Goal: Task Accomplishment & Management: Manage account settings

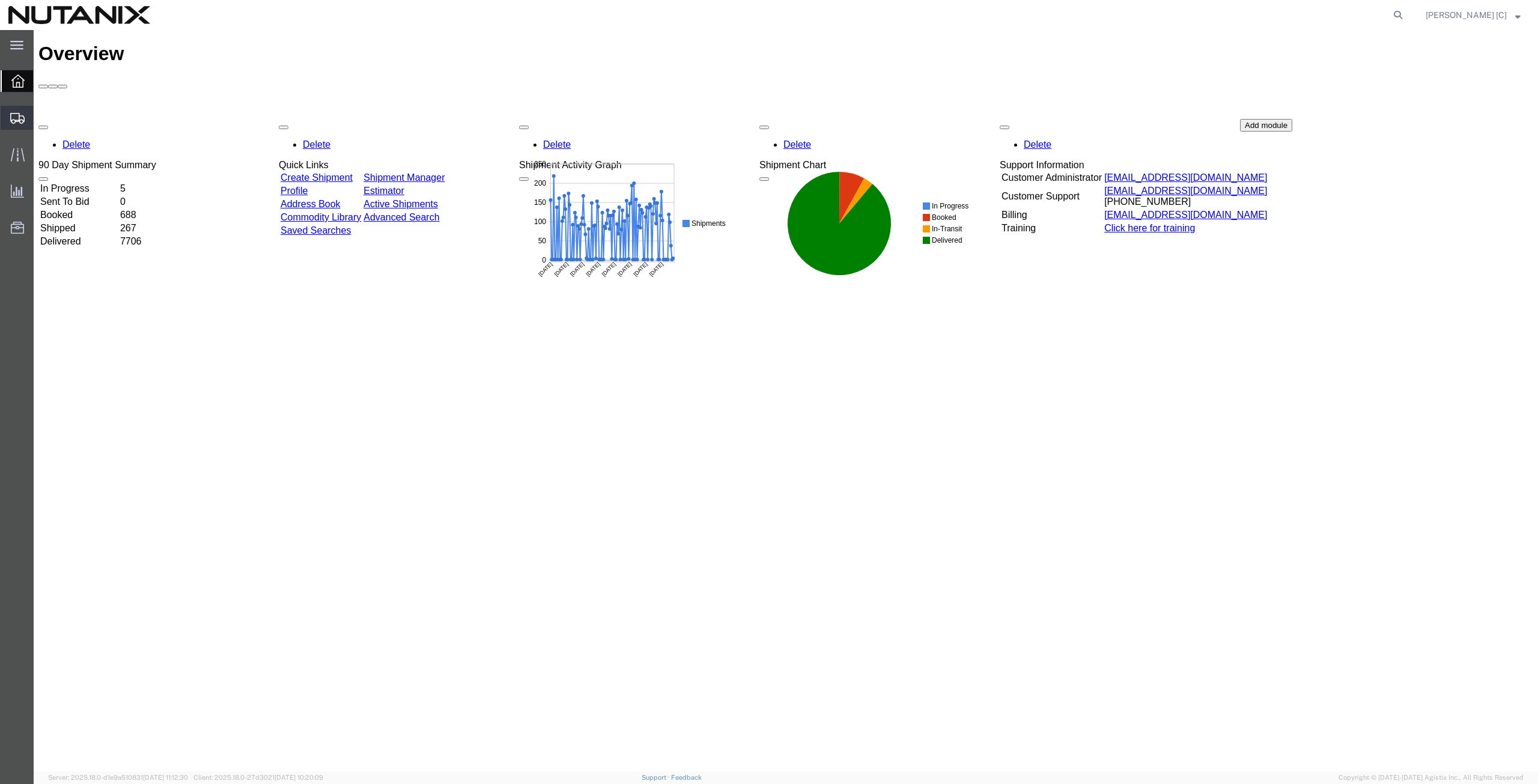
click at [0, 0] on span "Shipment Manager" at bounding box center [0, 0] width 0 height 0
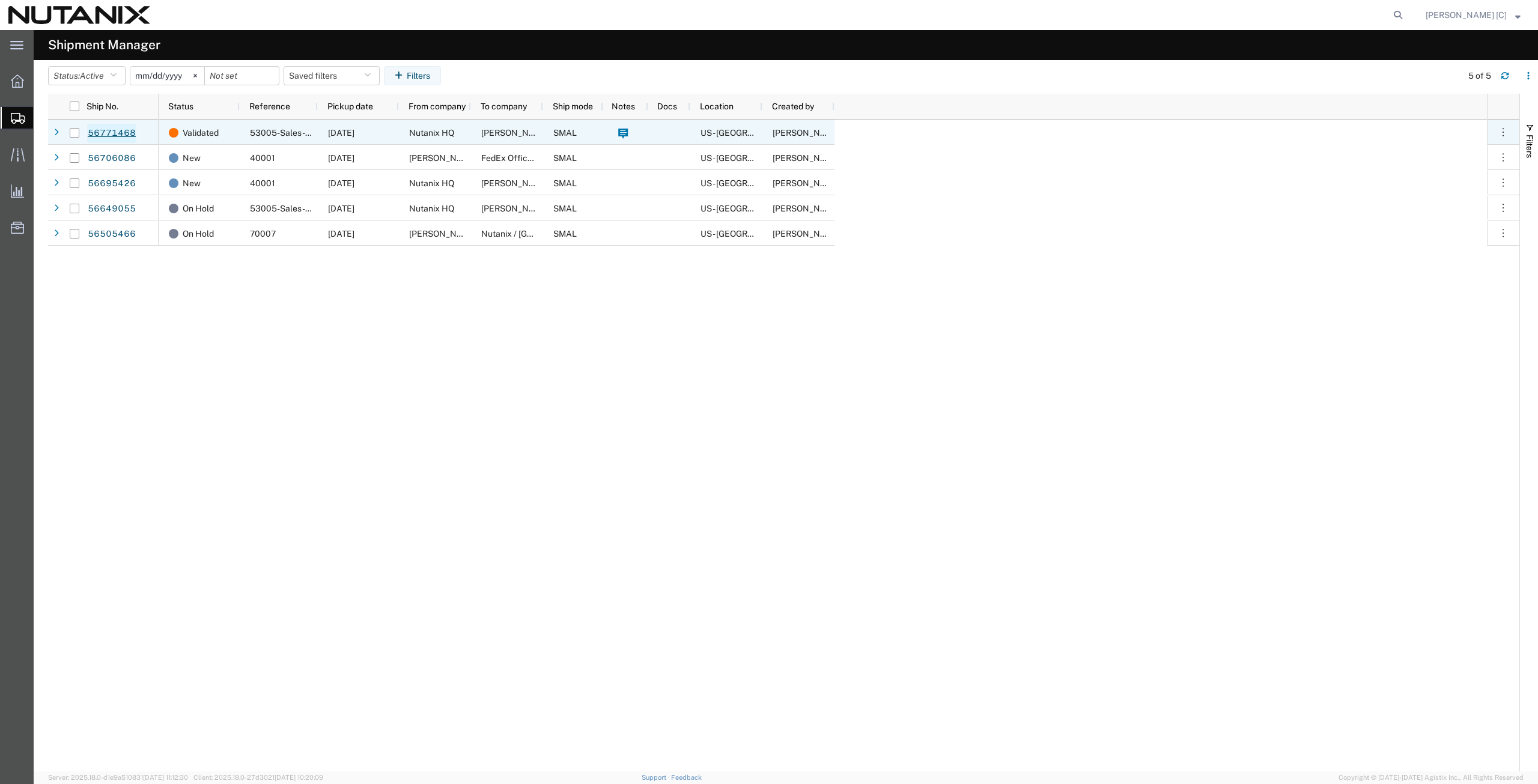
click at [106, 131] on link "56771468" at bounding box center [111, 133] width 49 height 19
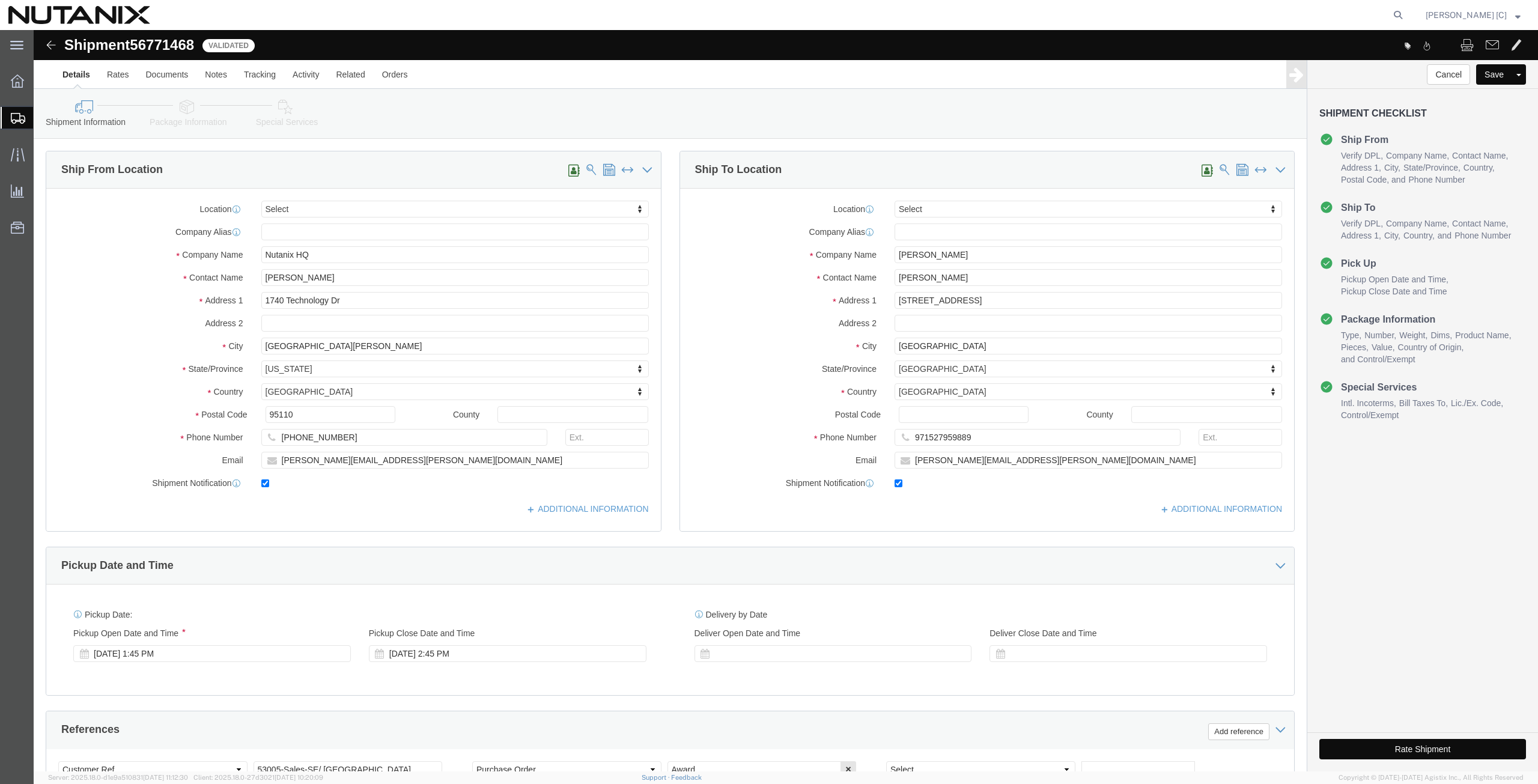
select select
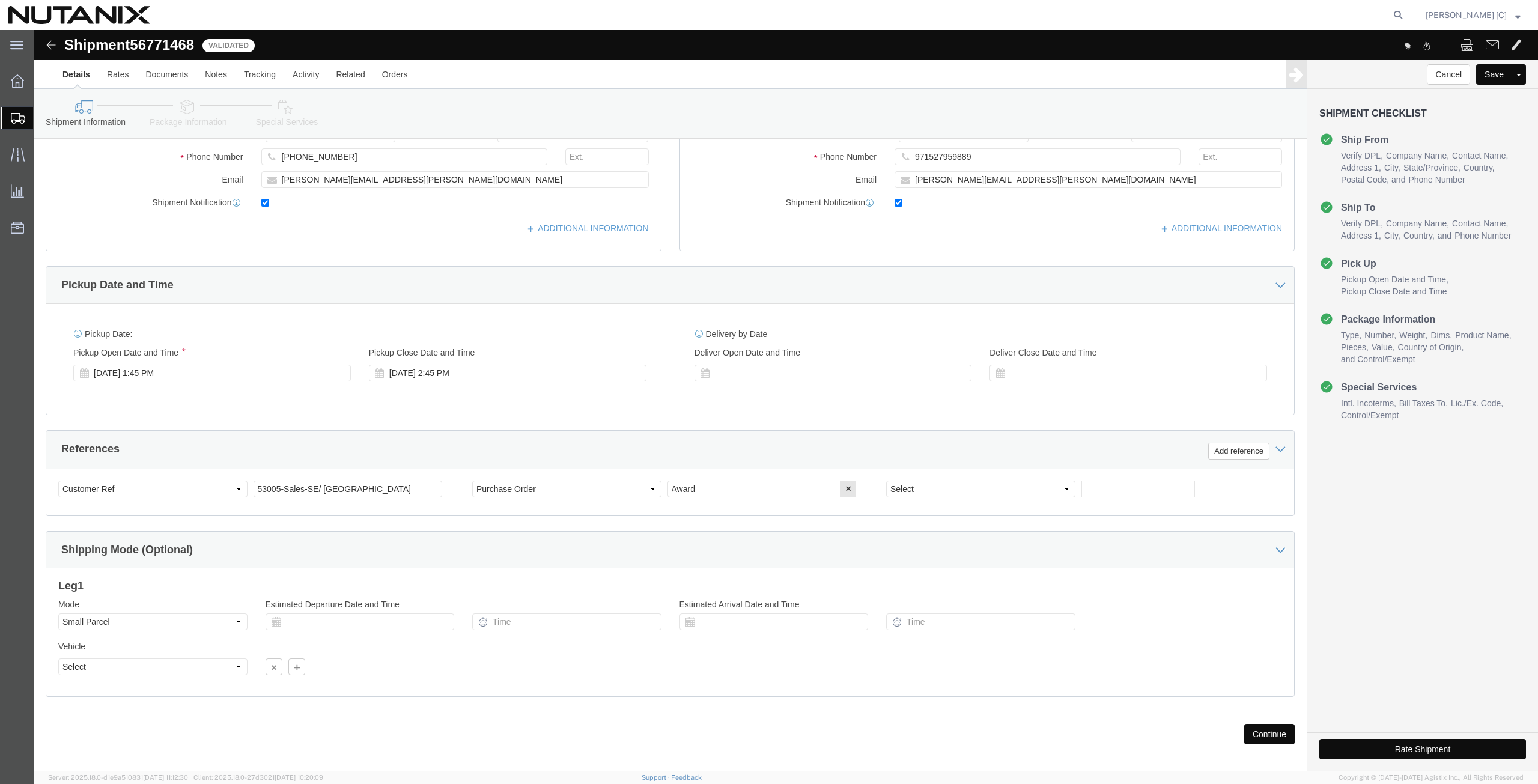
scroll to position [290, 0]
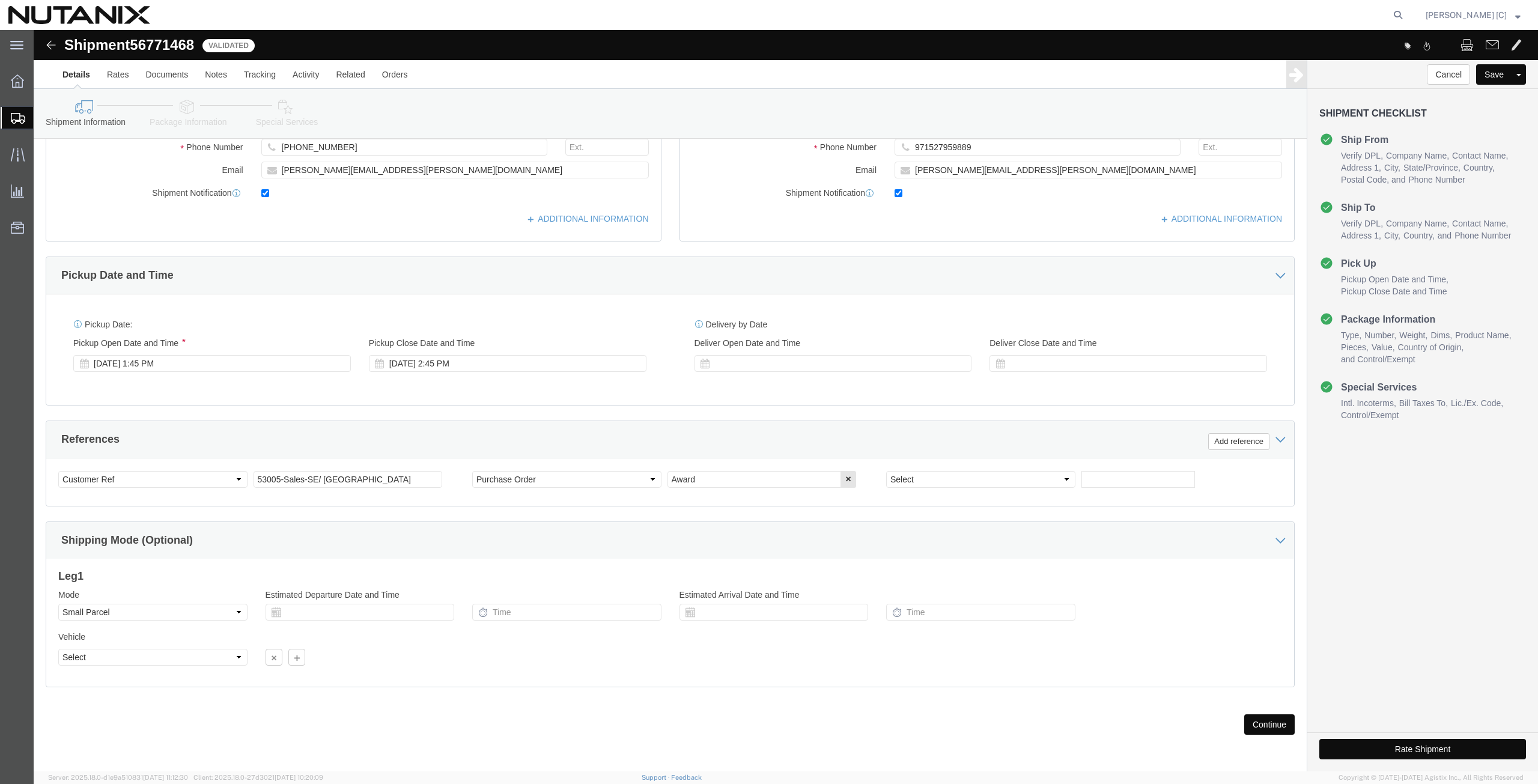
drag, startPoint x: 1218, startPoint y: 695, endPoint x: 1208, endPoint y: 705, distance: 14.1
click button "Continue"
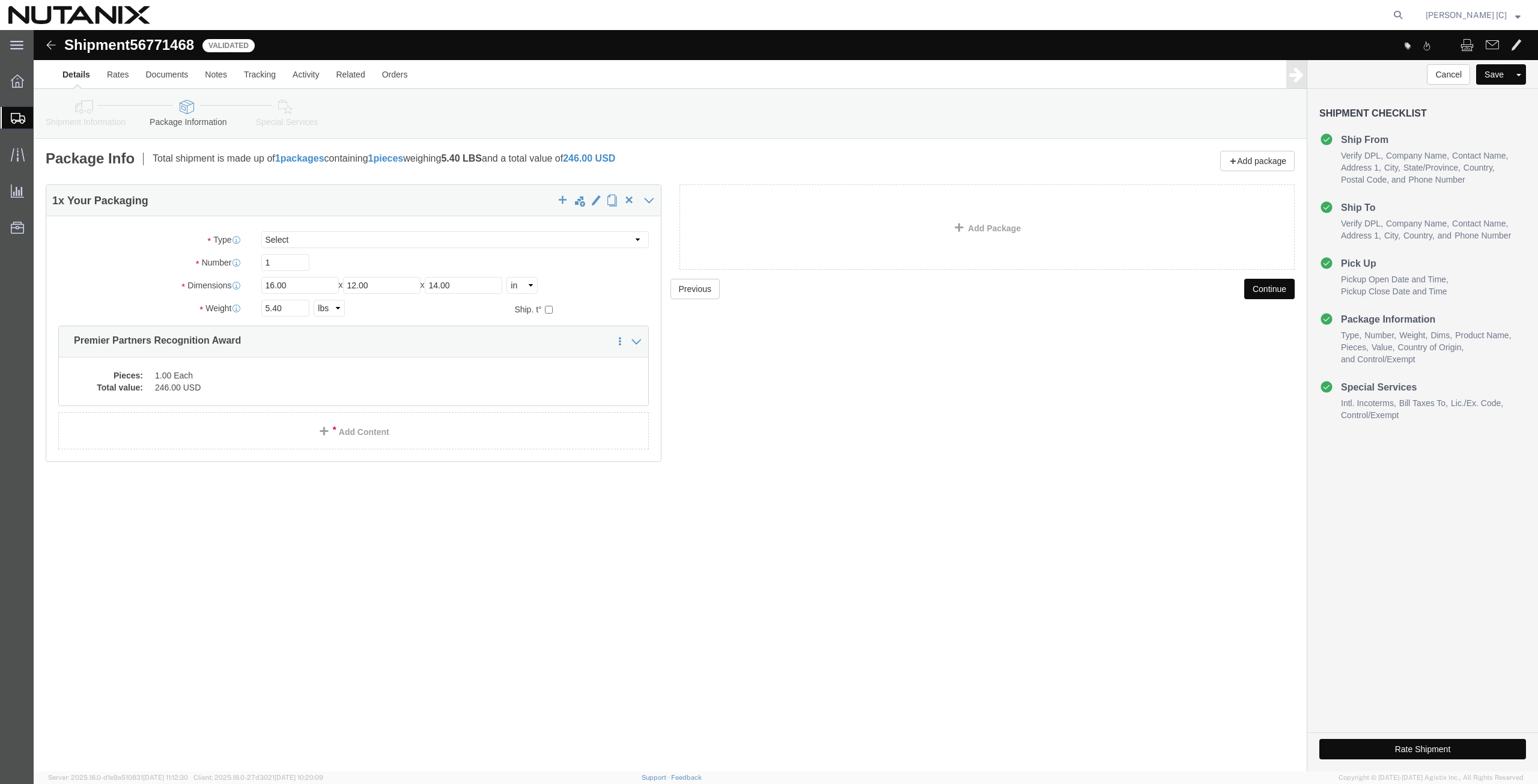
click button "Rate Shipment"
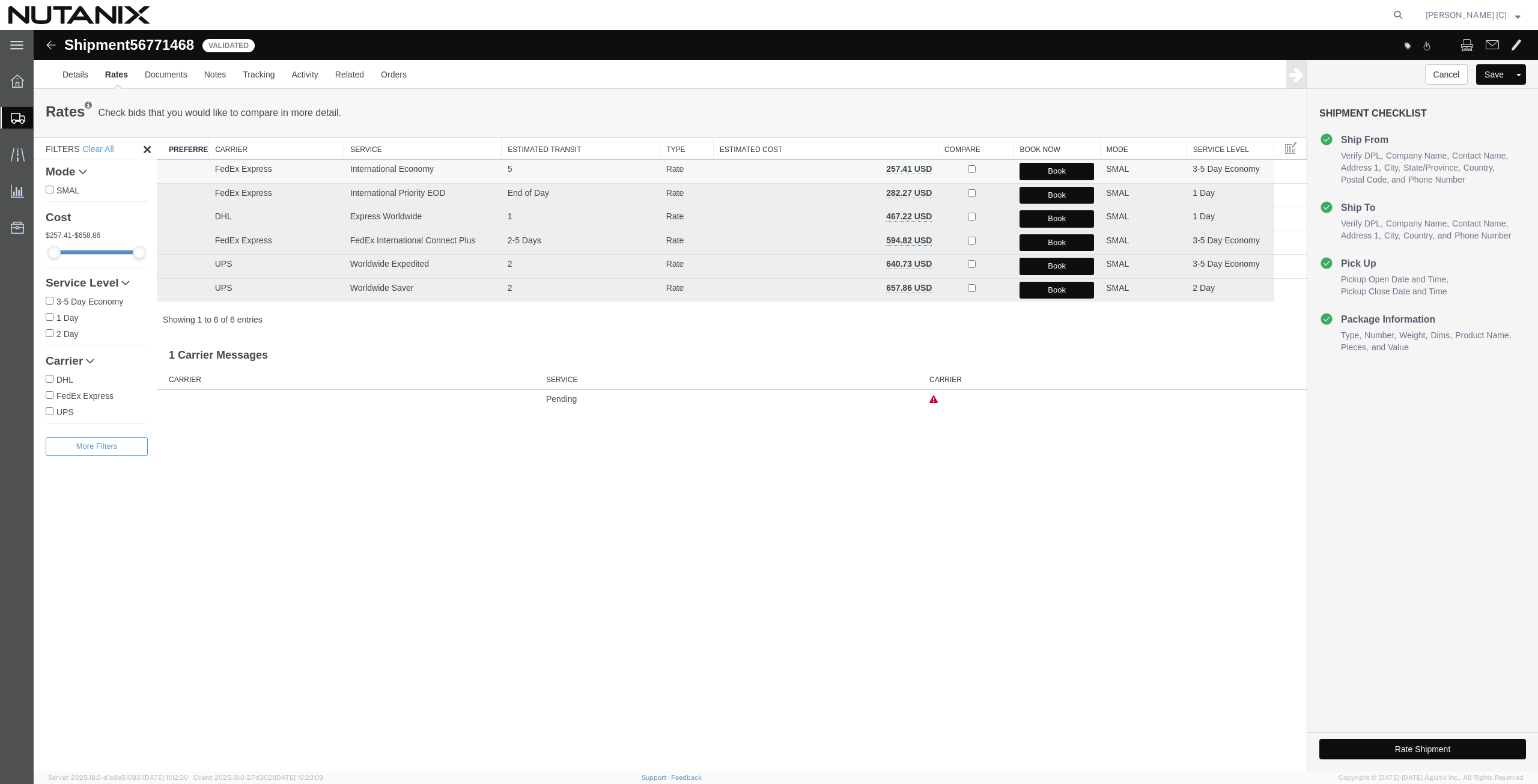
click at [1058, 173] on button "Book" at bounding box center [1057, 172] width 74 height 17
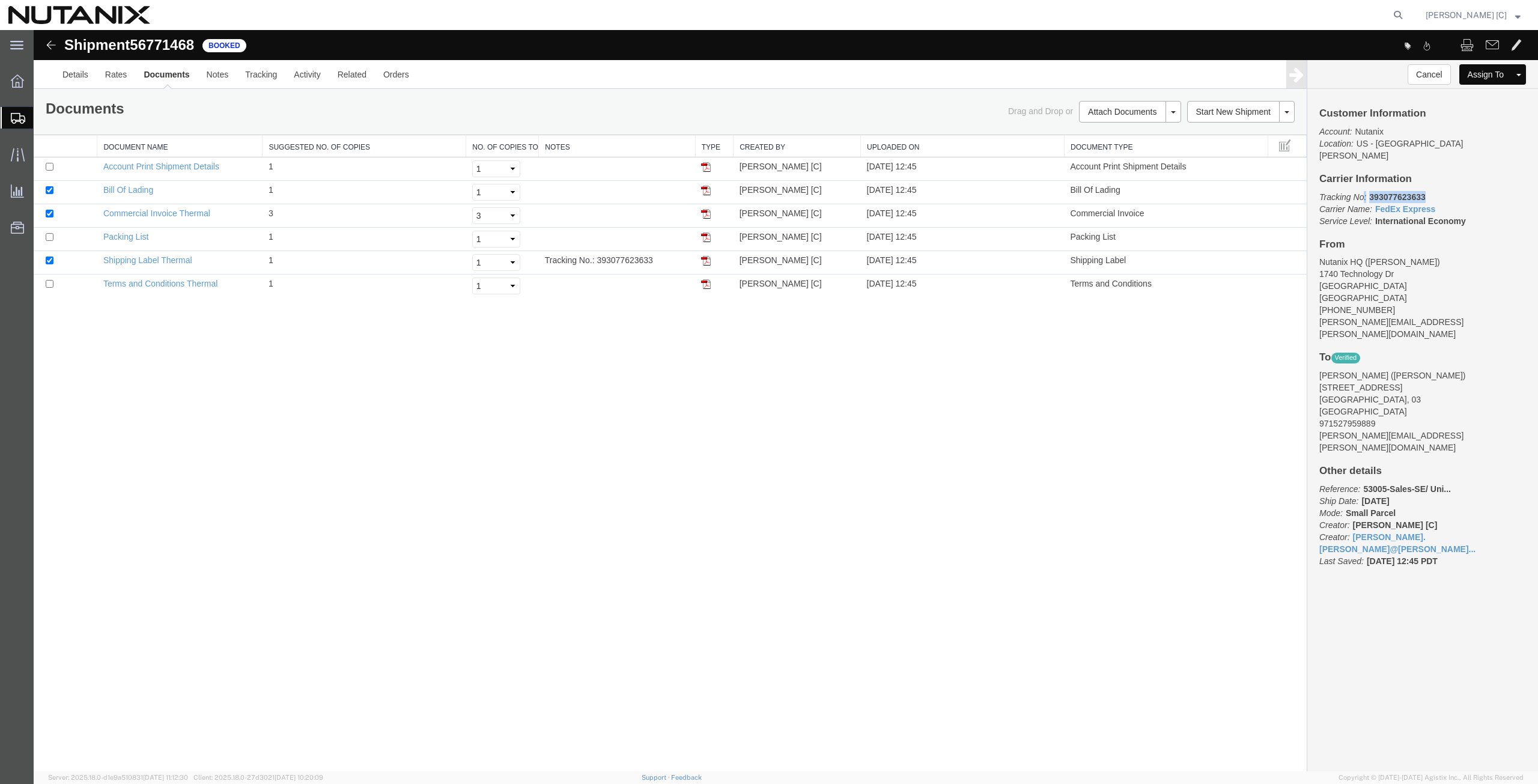
drag, startPoint x: 1423, startPoint y: 184, endPoint x: 1364, endPoint y: 185, distance: 59.0
click at [1364, 191] on p "Tracking No: 393077623633 Carrier Name: FedEx Express FedEx Express Service Lev…" at bounding box center [1423, 209] width 207 height 36
click at [1435, 191] on p "Tracking No: 393077623633 Carrier Name: FedEx Express FedEx Express Service Lev…" at bounding box center [1423, 209] width 207 height 36
drag, startPoint x: 1428, startPoint y: 183, endPoint x: 1370, endPoint y: 183, distance: 58.0
click at [1370, 191] on p "Tracking No: 393077623633 Carrier Name: FedEx Express FedEx Express Service Lev…" at bounding box center [1423, 209] width 207 height 36
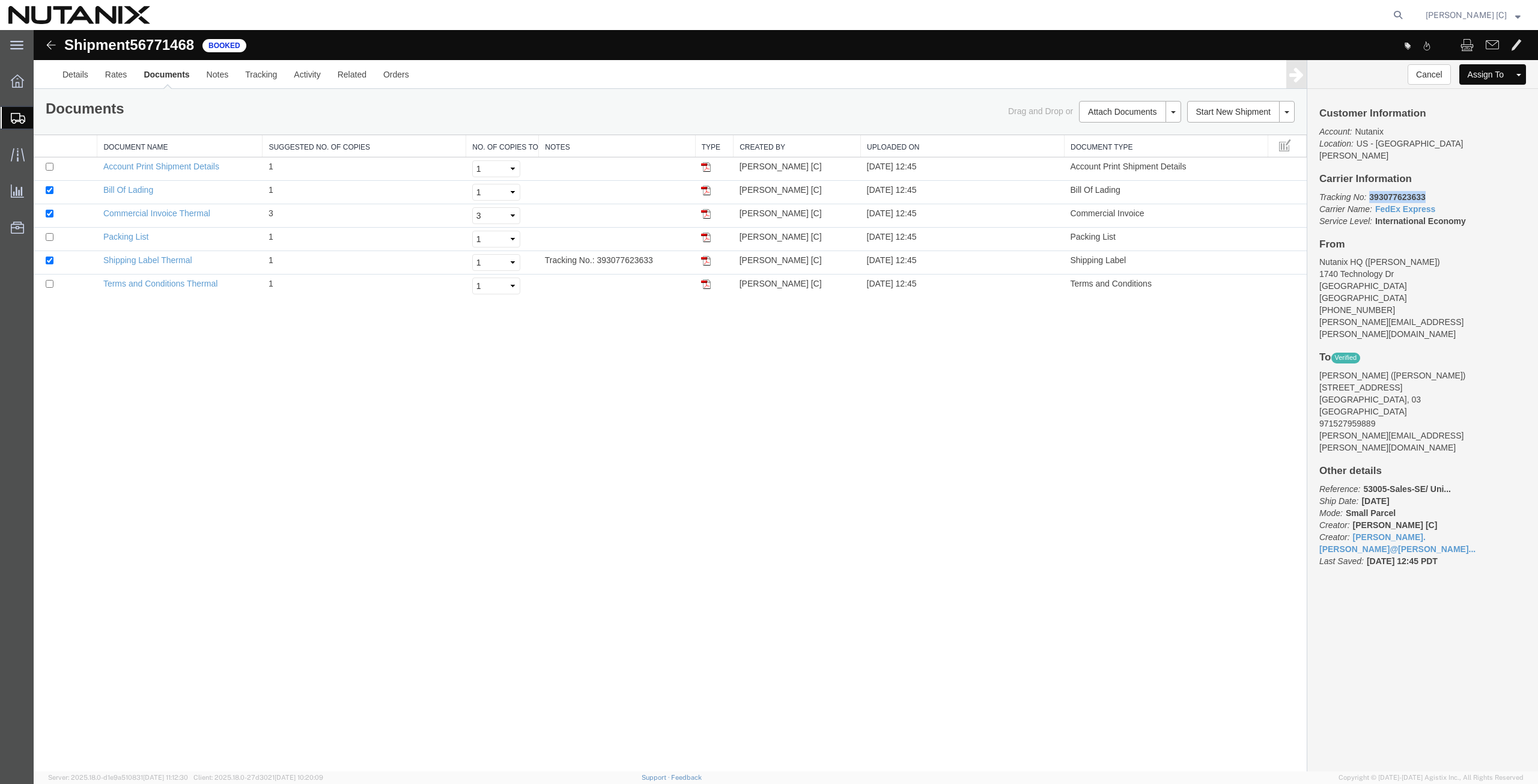
copy b "393077623633"
click at [705, 260] on img at bounding box center [706, 261] width 10 height 10
click at [1405, 19] on icon at bounding box center [1398, 14] width 16 height 16
click at [1043, 20] on input "search" at bounding box center [1207, 15] width 365 height 29
type input "55303931"
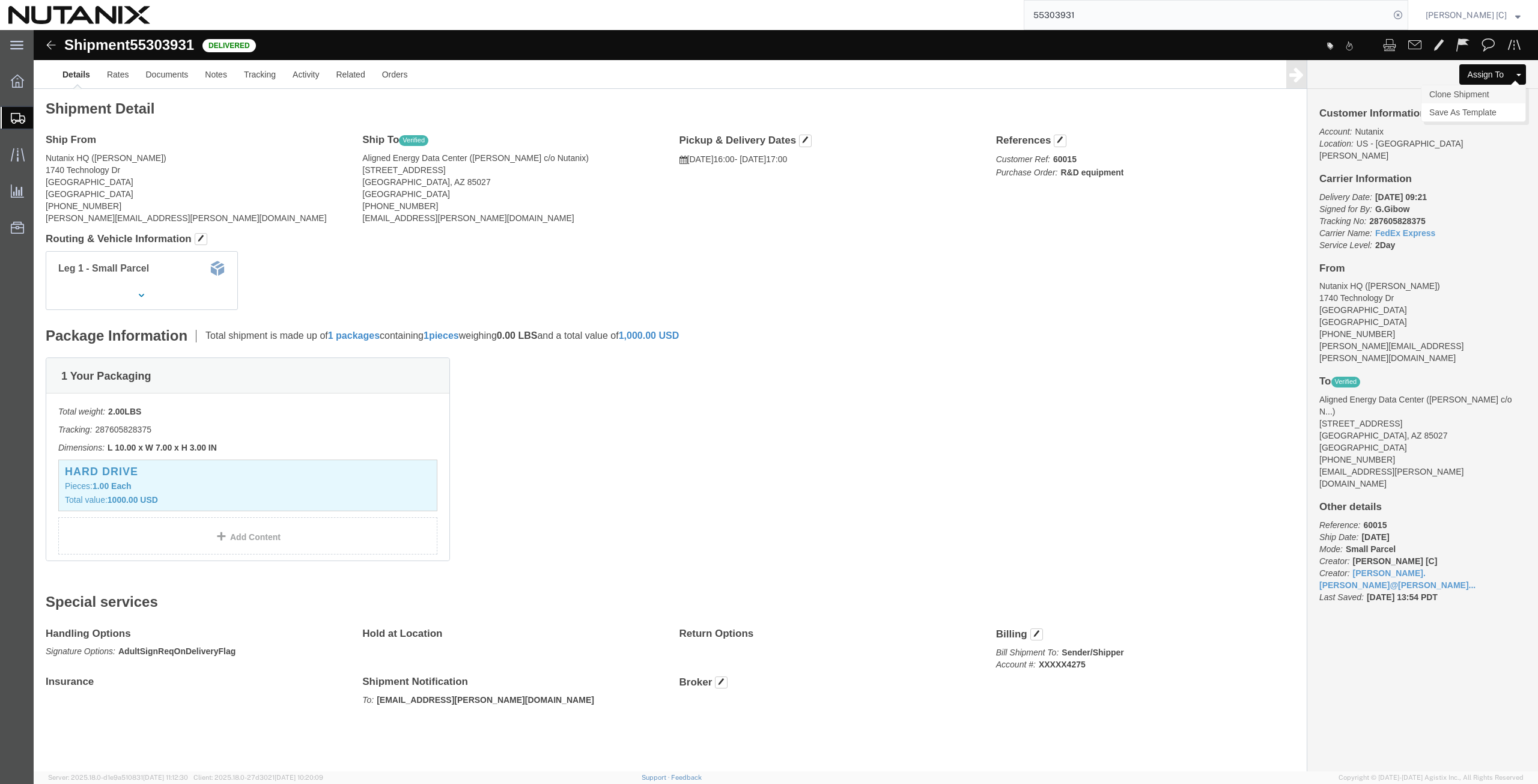
click link "Clone Shipment"
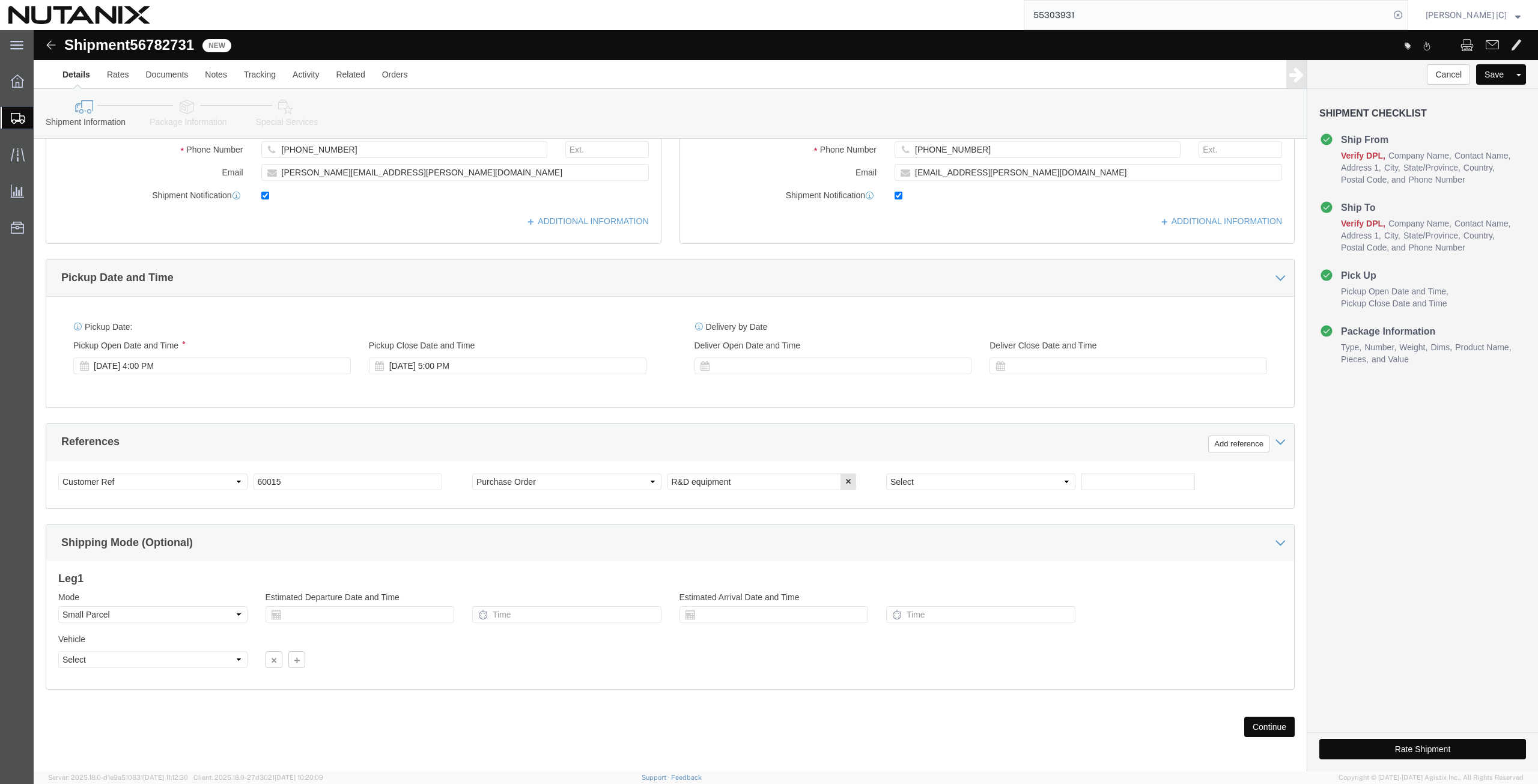
scroll to position [290, 0]
click button "Continue"
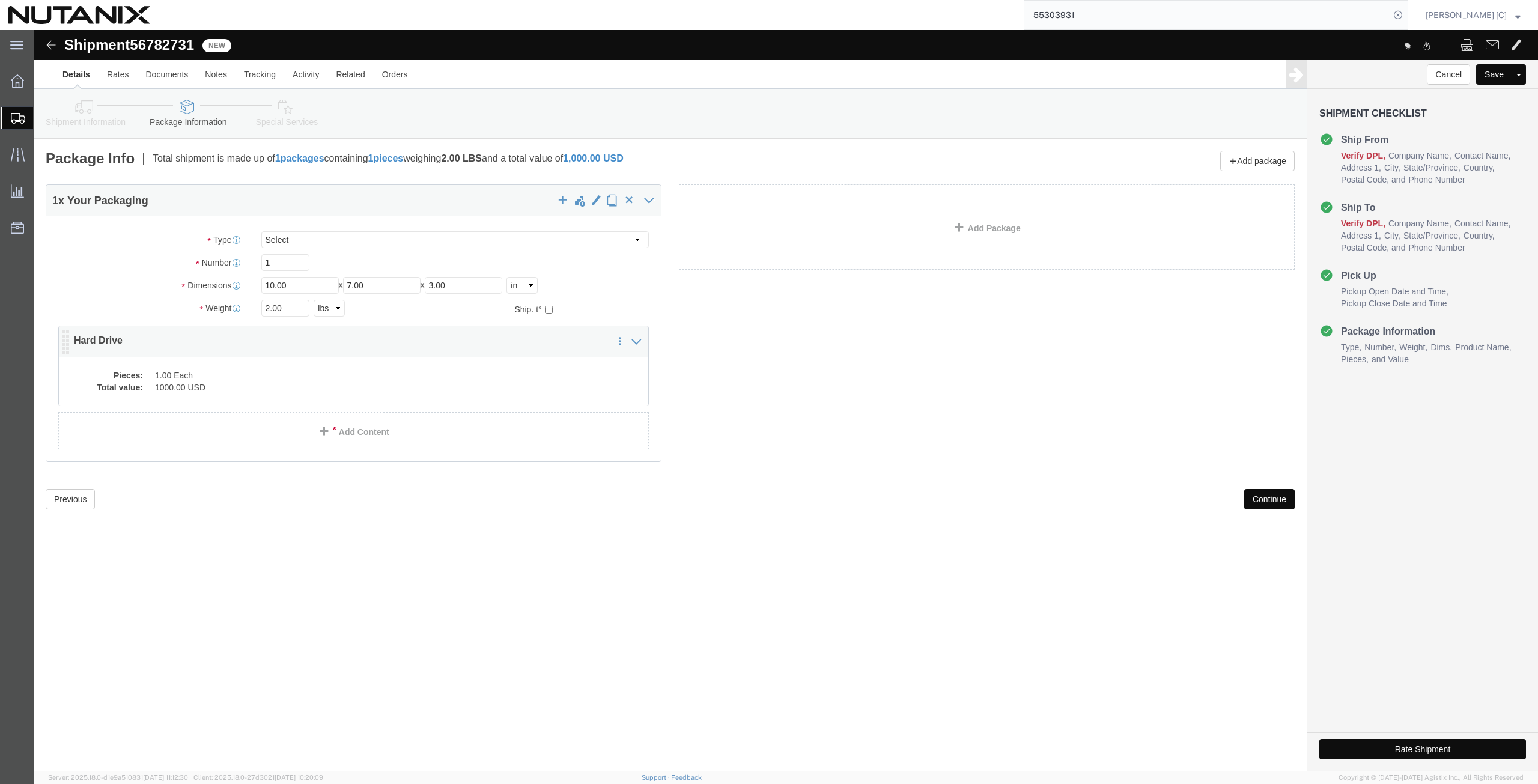
click dd "1000.00 USD"
click body "Shipment 56782731 New Details Rates Documents Notes Tracking Activity Related O…"
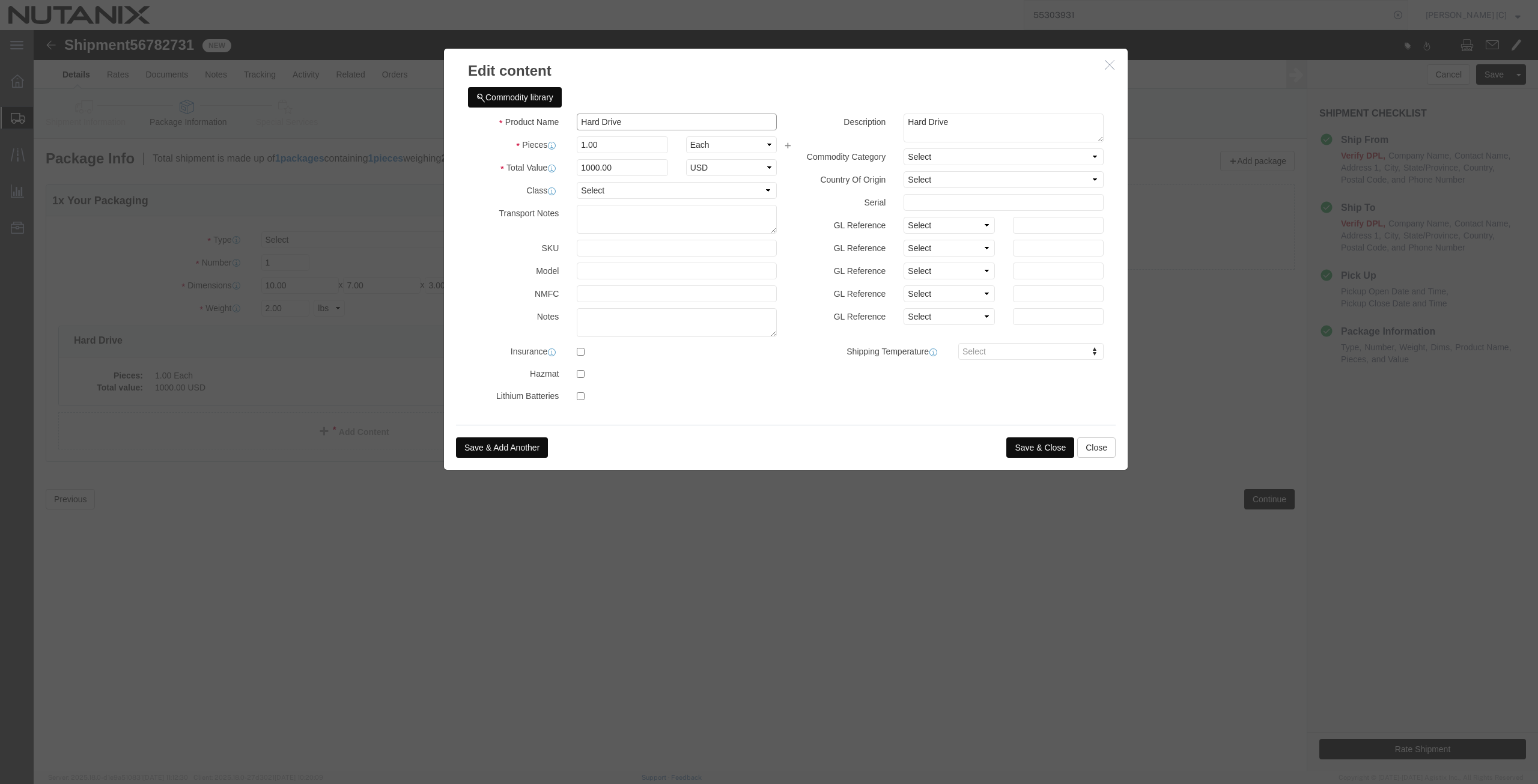
drag, startPoint x: 587, startPoint y: 92, endPoint x: 355, endPoint y: 128, distance: 234.8
click div "Edit content Commodity library Product Name Hard Drive Pieces 1.00 Select Bag B…"
drag, startPoint x: 619, startPoint y: 89, endPoint x: 384, endPoint y: 78, distance: 235.3
click div "Edit content Commodity library Product Name Nvidia Super NIC Pieces 1.00 Select…"
type input "Nvidia Super NIC"
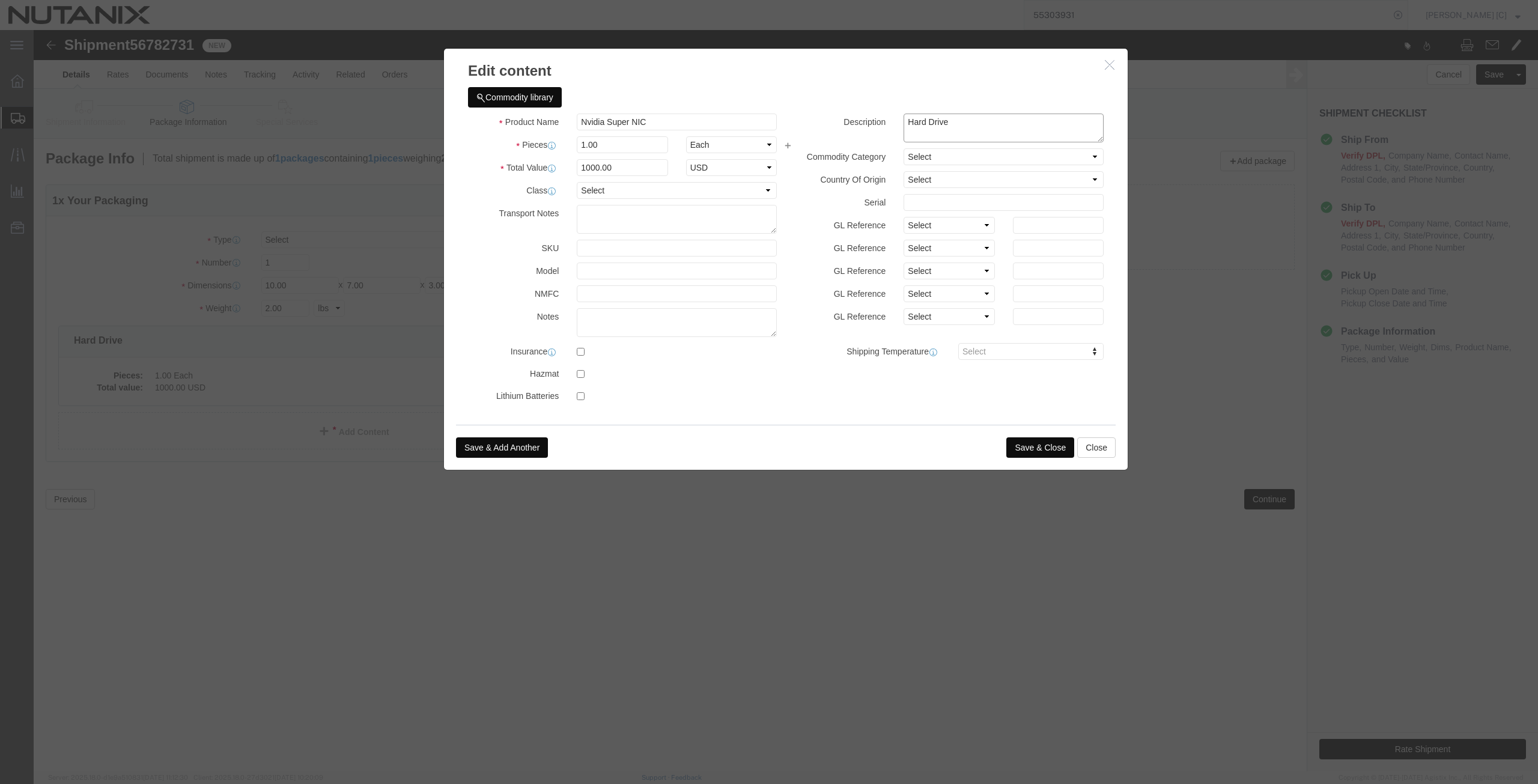
drag, startPoint x: 920, startPoint y: 98, endPoint x: 817, endPoint y: 127, distance: 107.0
click div "Description Hard Drive Commodity Category Select Country Of Origin Select Afgha…"
paste textarea "Nvidia Super NIC"
type textarea "Nvidia Super NIC"
drag, startPoint x: 574, startPoint y: 117, endPoint x: 492, endPoint y: 122, distance: 82.2
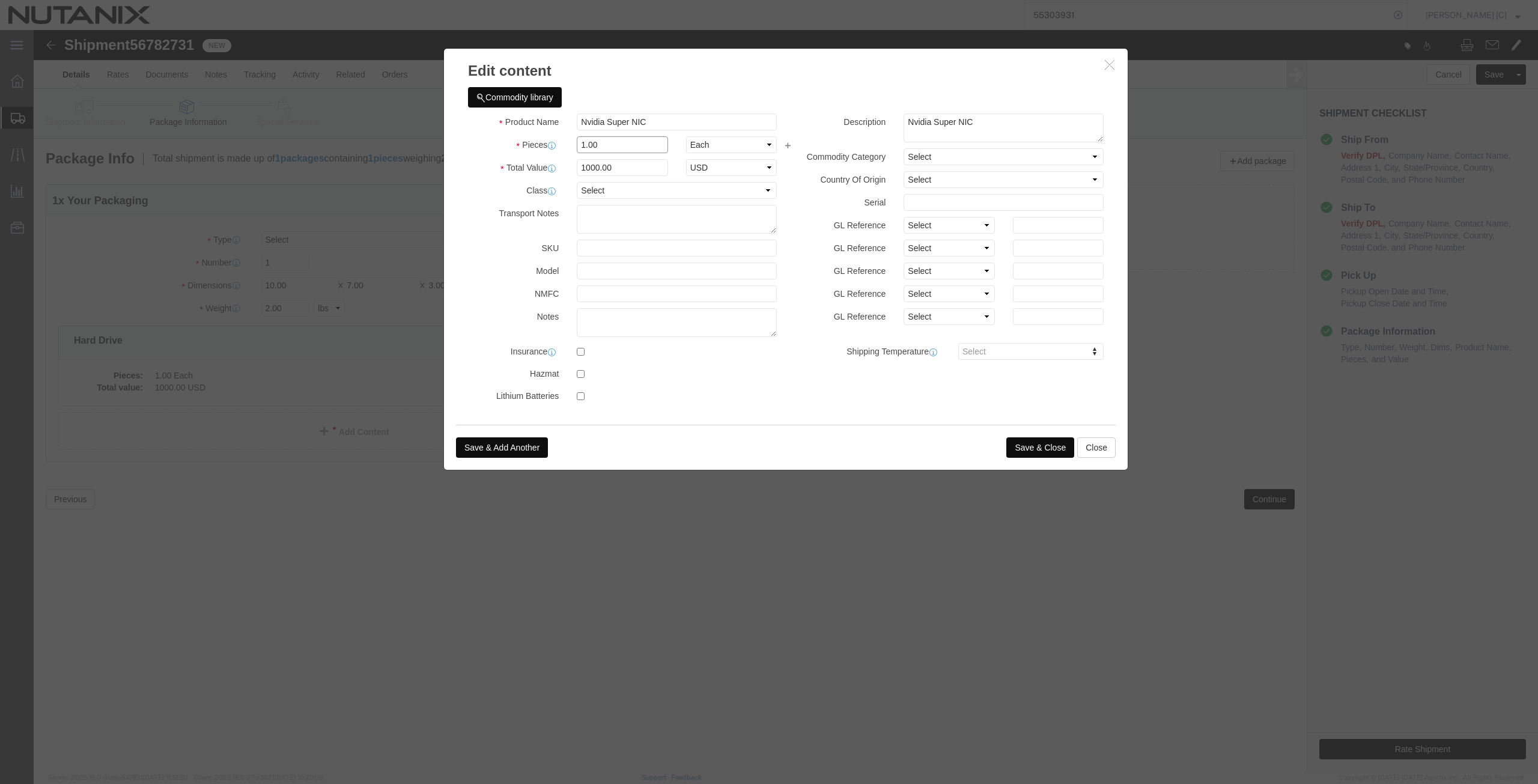
click div "Pieces 1.00 Select Bag Barrels 100Board Feet Bottle Box Blister Pack Carats Can…"
type input "2"
type input "2000"
click div "Class Select 50 55 60 65 70 85 92.5 100 125 175 250 300 400"
click button "Save & Close"
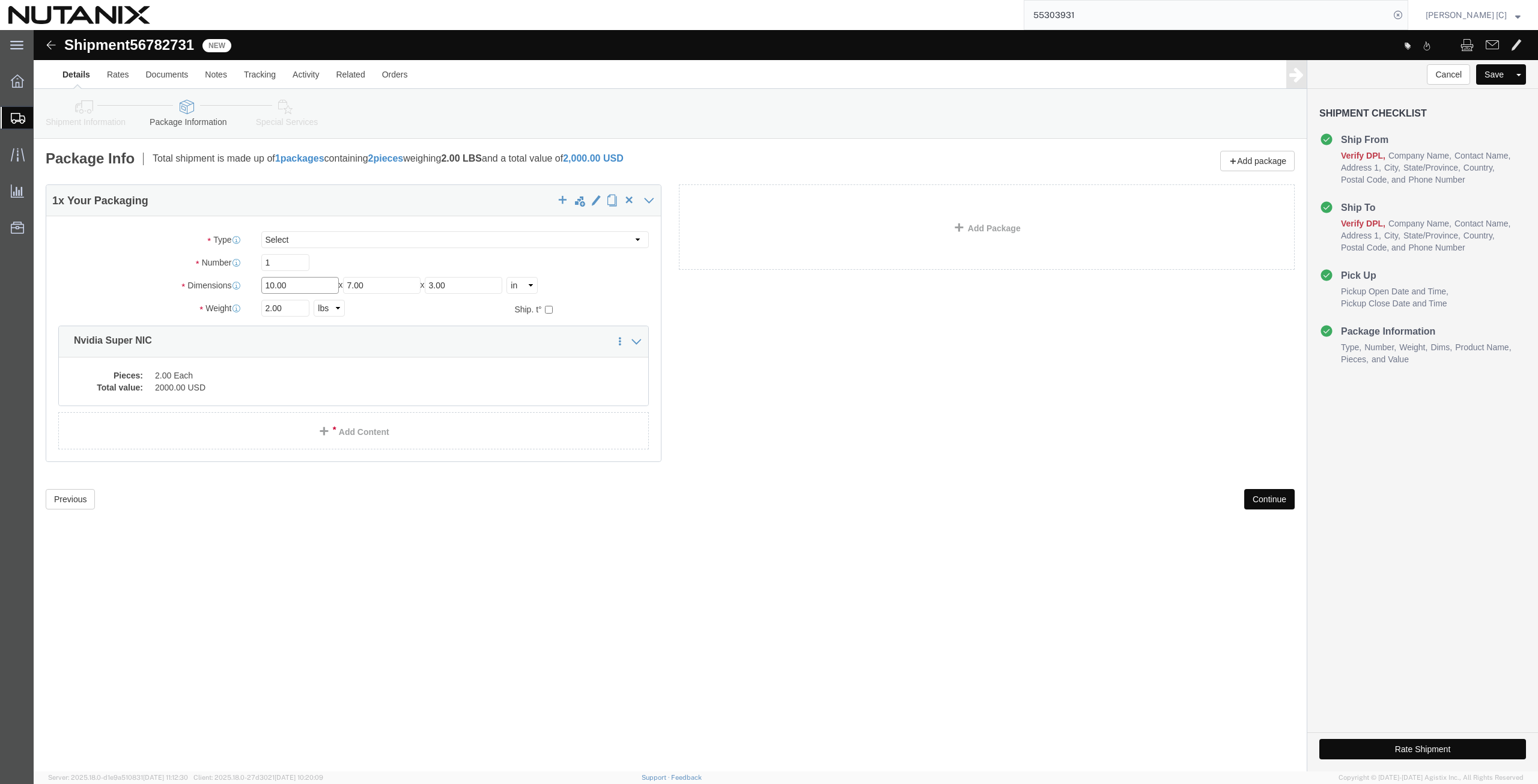
drag, startPoint x: 267, startPoint y: 255, endPoint x: 87, endPoint y: 242, distance: 180.5
click div "Package Type Select Envelope Large Box Medium Box PAK Rack Small Box Tube Your …"
type input "9.5"
type input "8.5"
type input "5.5"
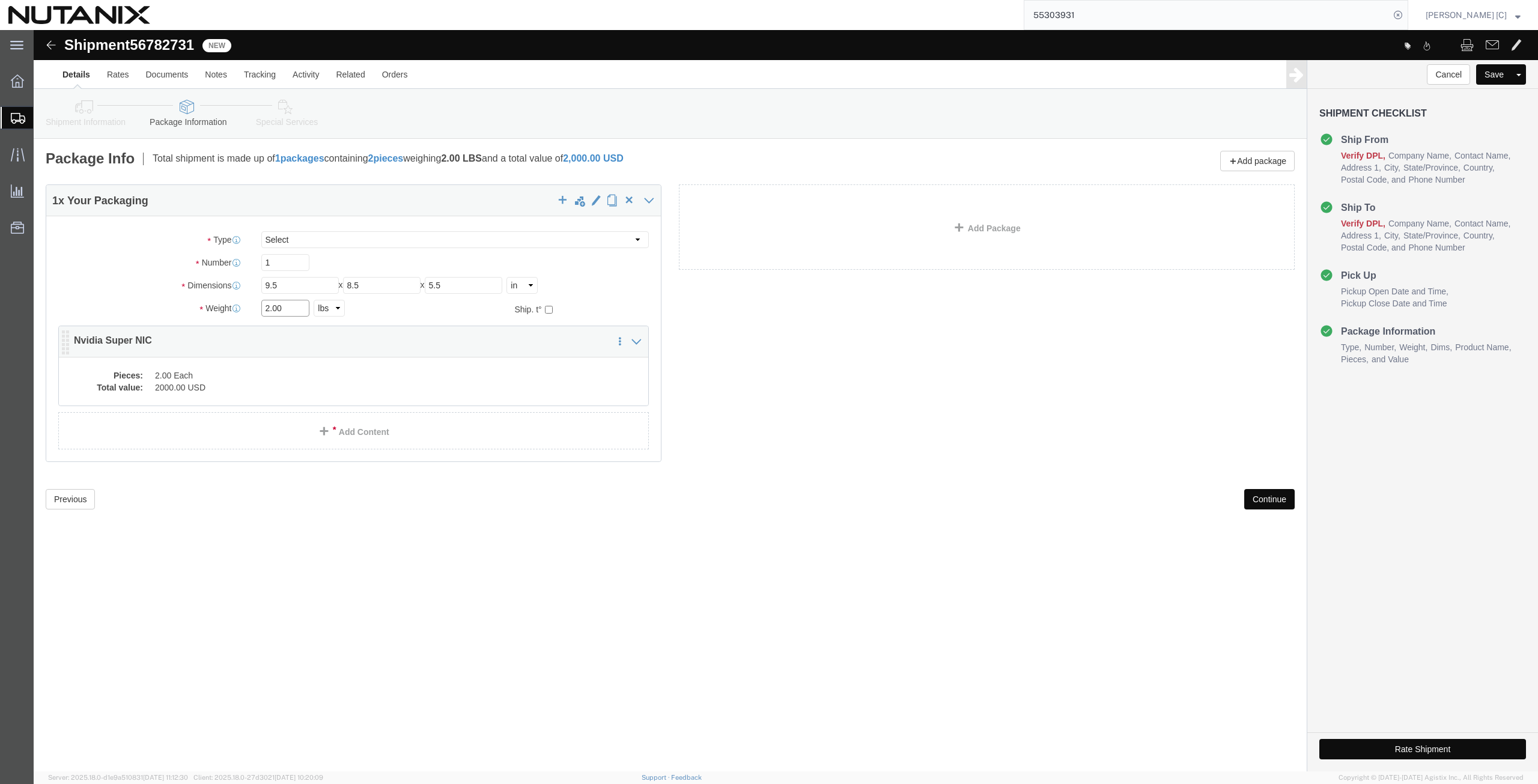
drag, startPoint x: 252, startPoint y: 274, endPoint x: 70, endPoint y: 301, distance: 184.0
click div "Package Type Select Envelope Large Box Medium Box PAK Rack Small Box Tube Your …"
type input "1.5"
click button "Continue"
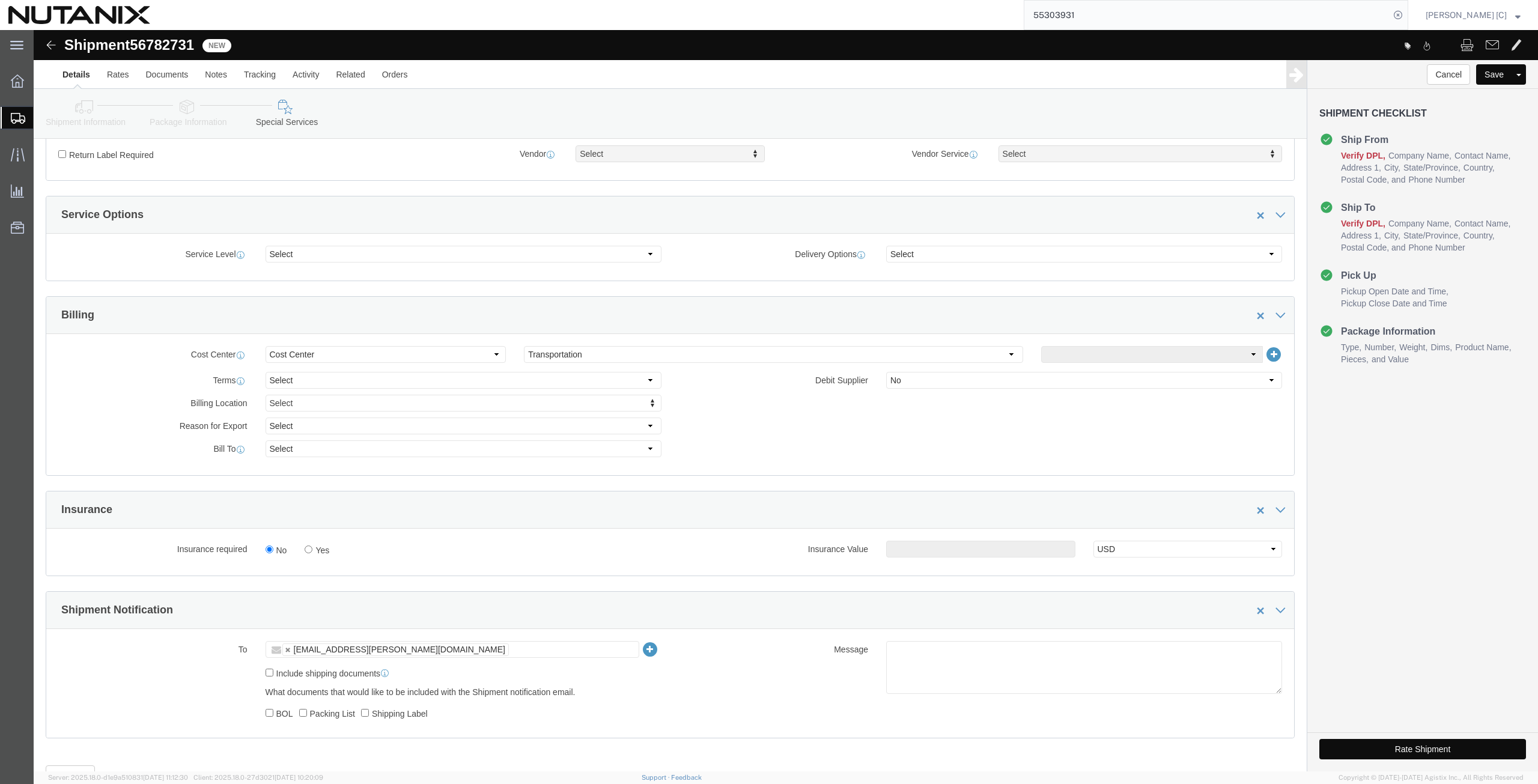
scroll to position [417, 0]
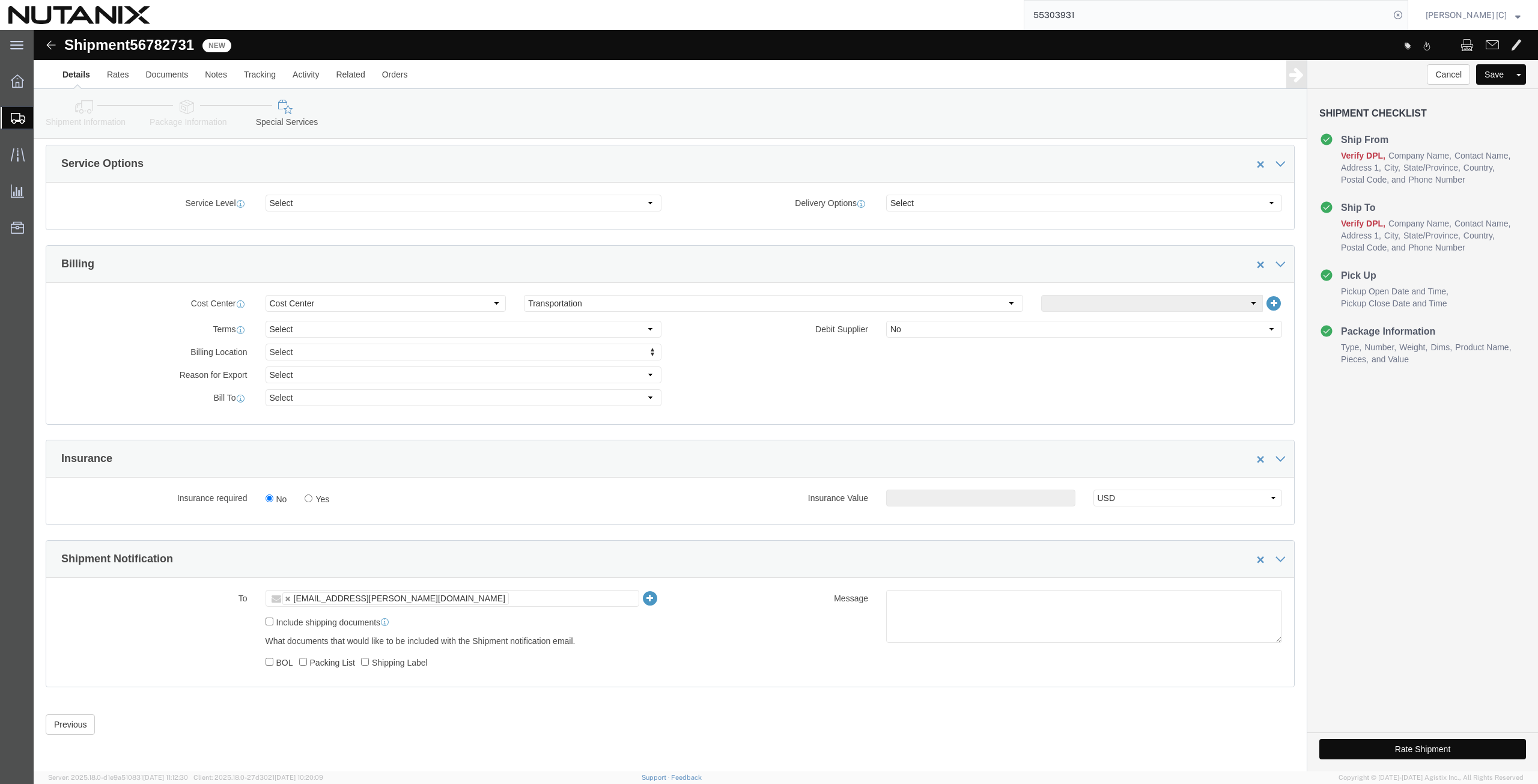
click icon
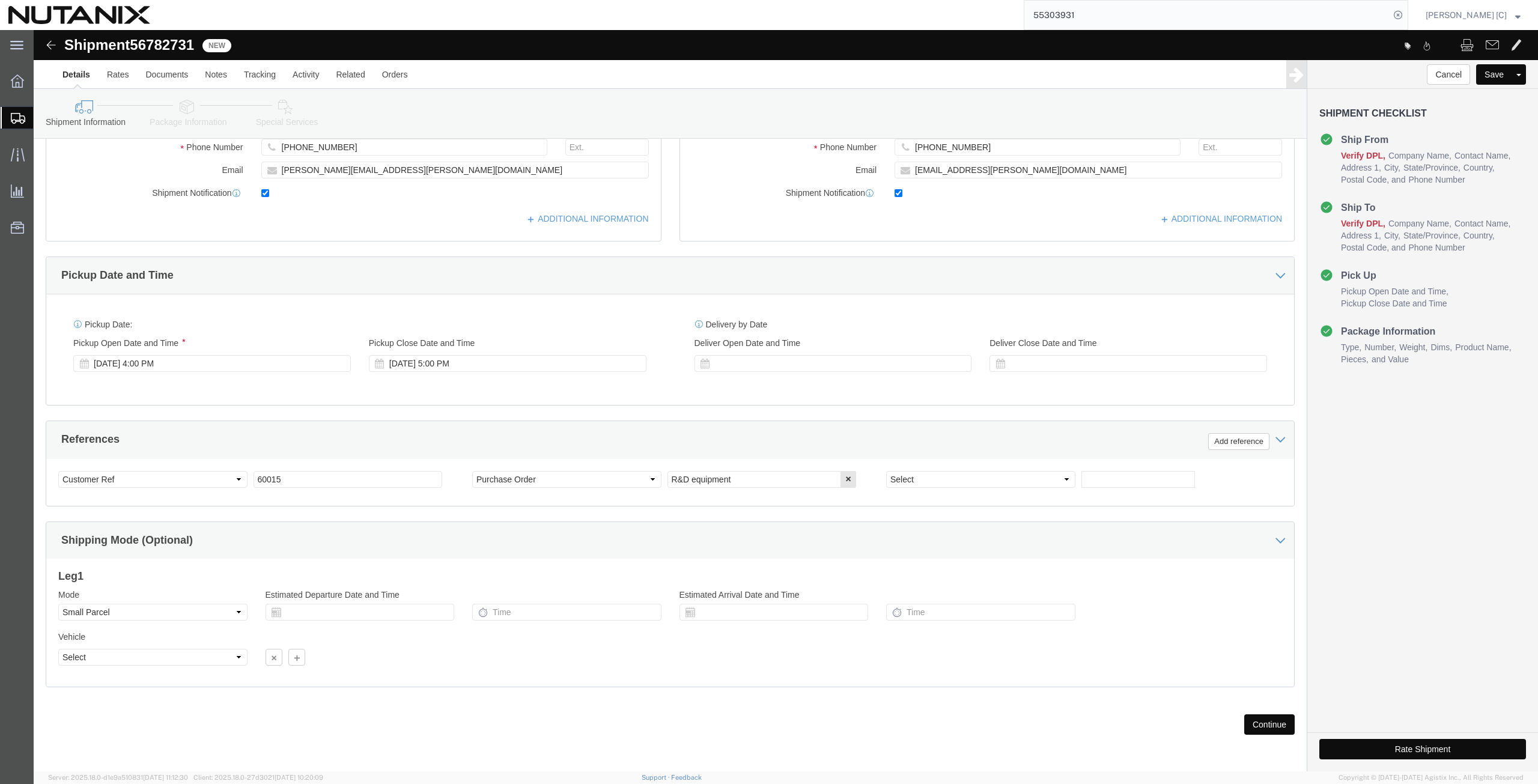
scroll to position [290, 0]
click icon
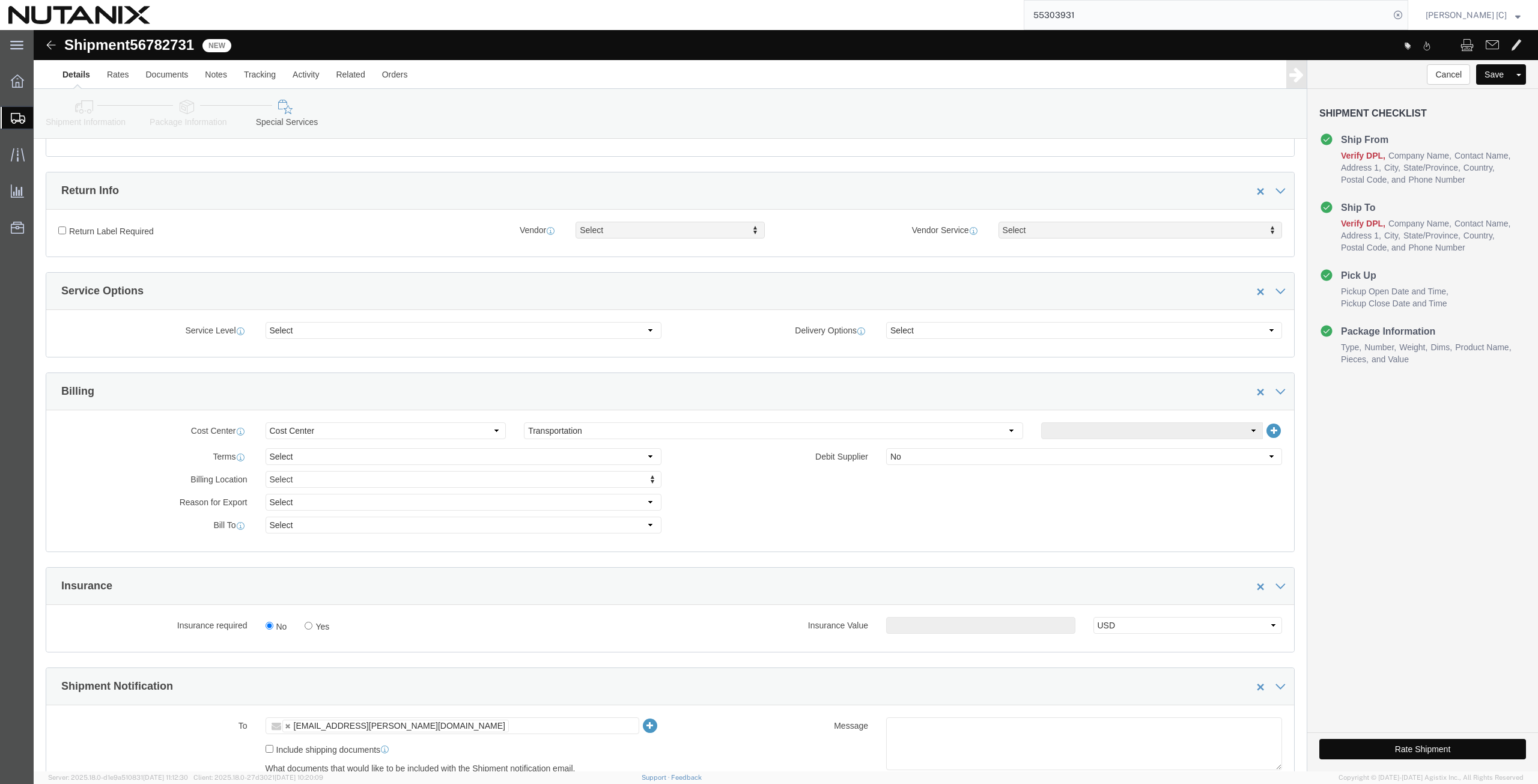
scroll to position [417, 0]
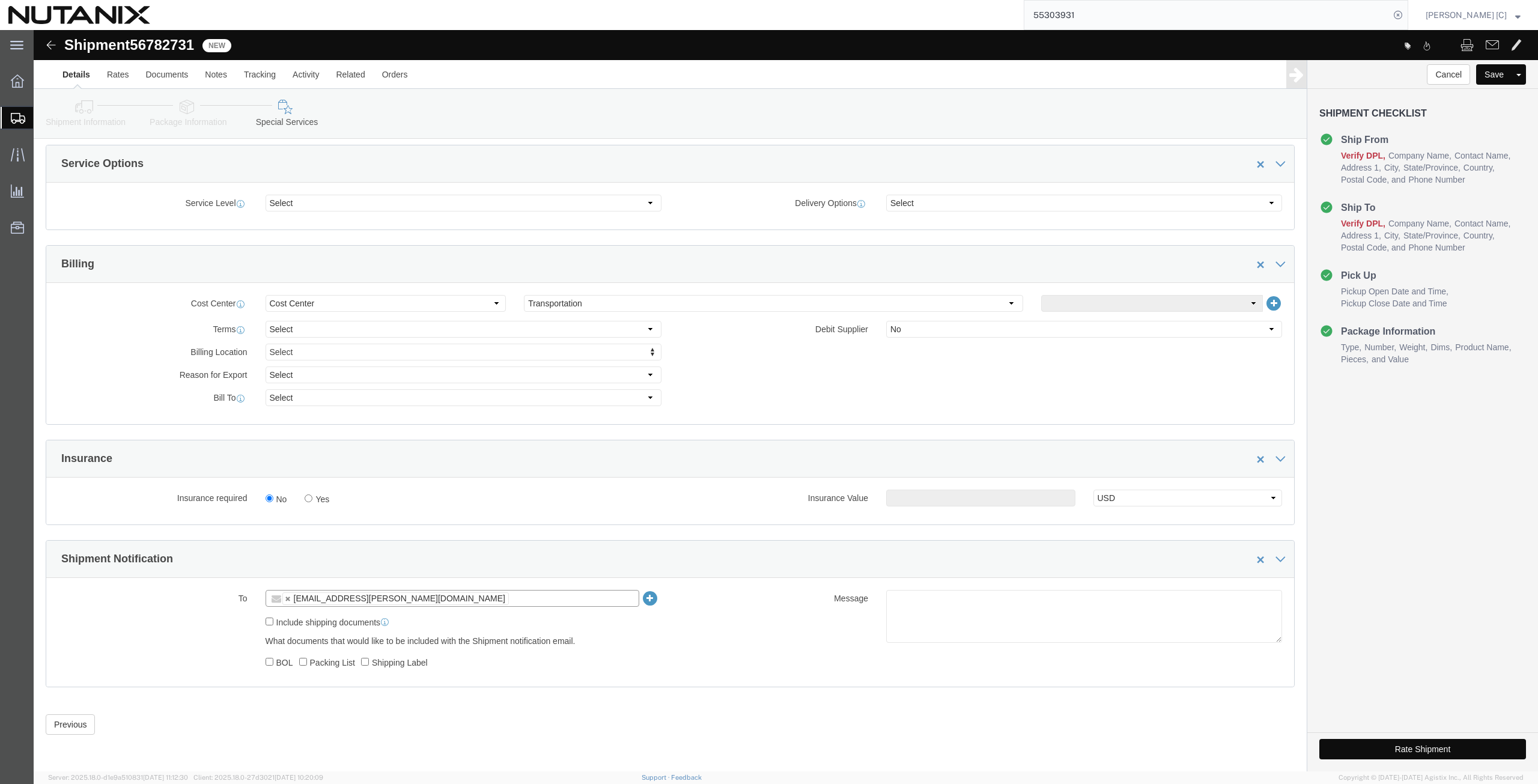
click input "text"
click link
type input "kenzo.brioso@nutanix.com"
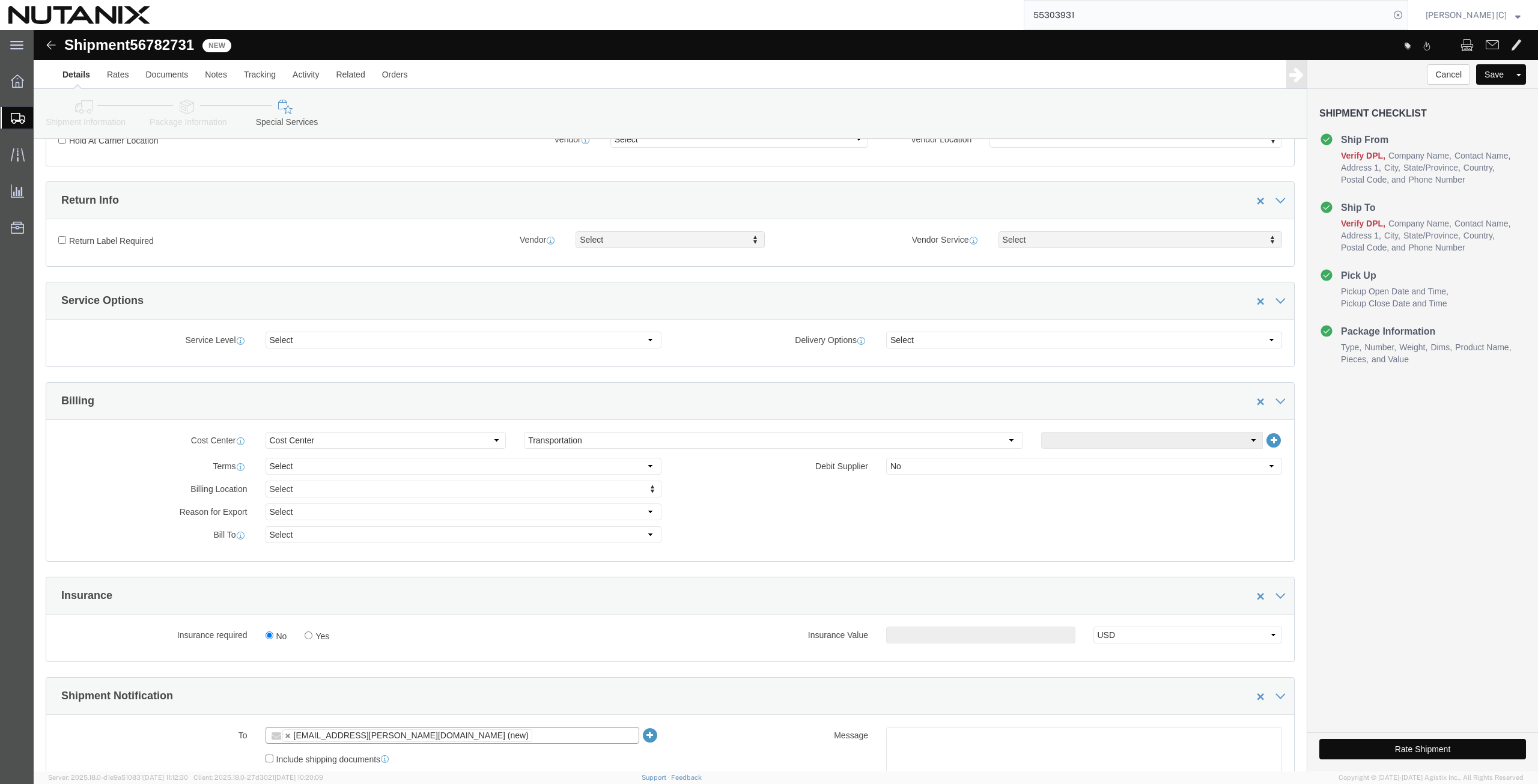
scroll to position [0, 0]
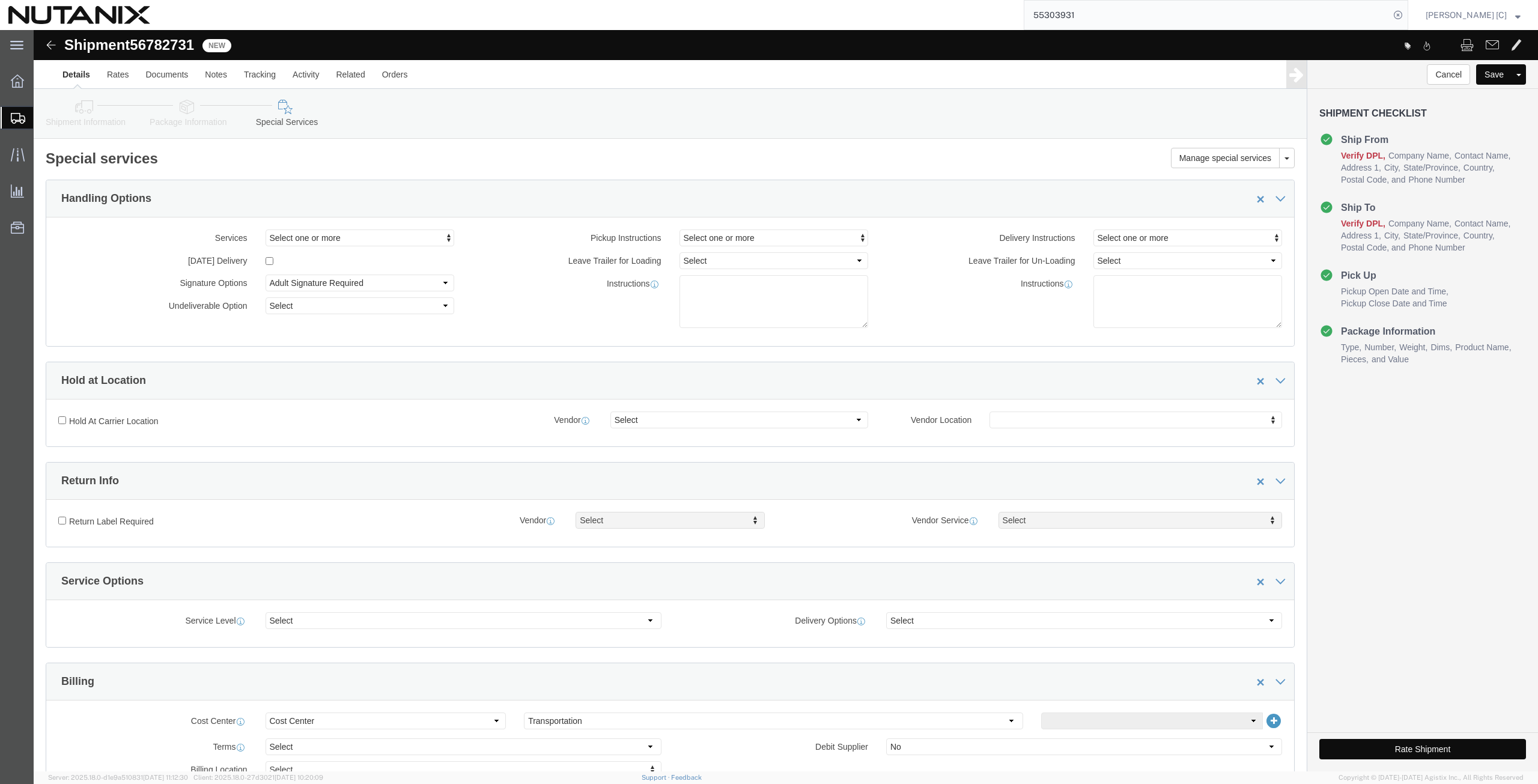
click icon
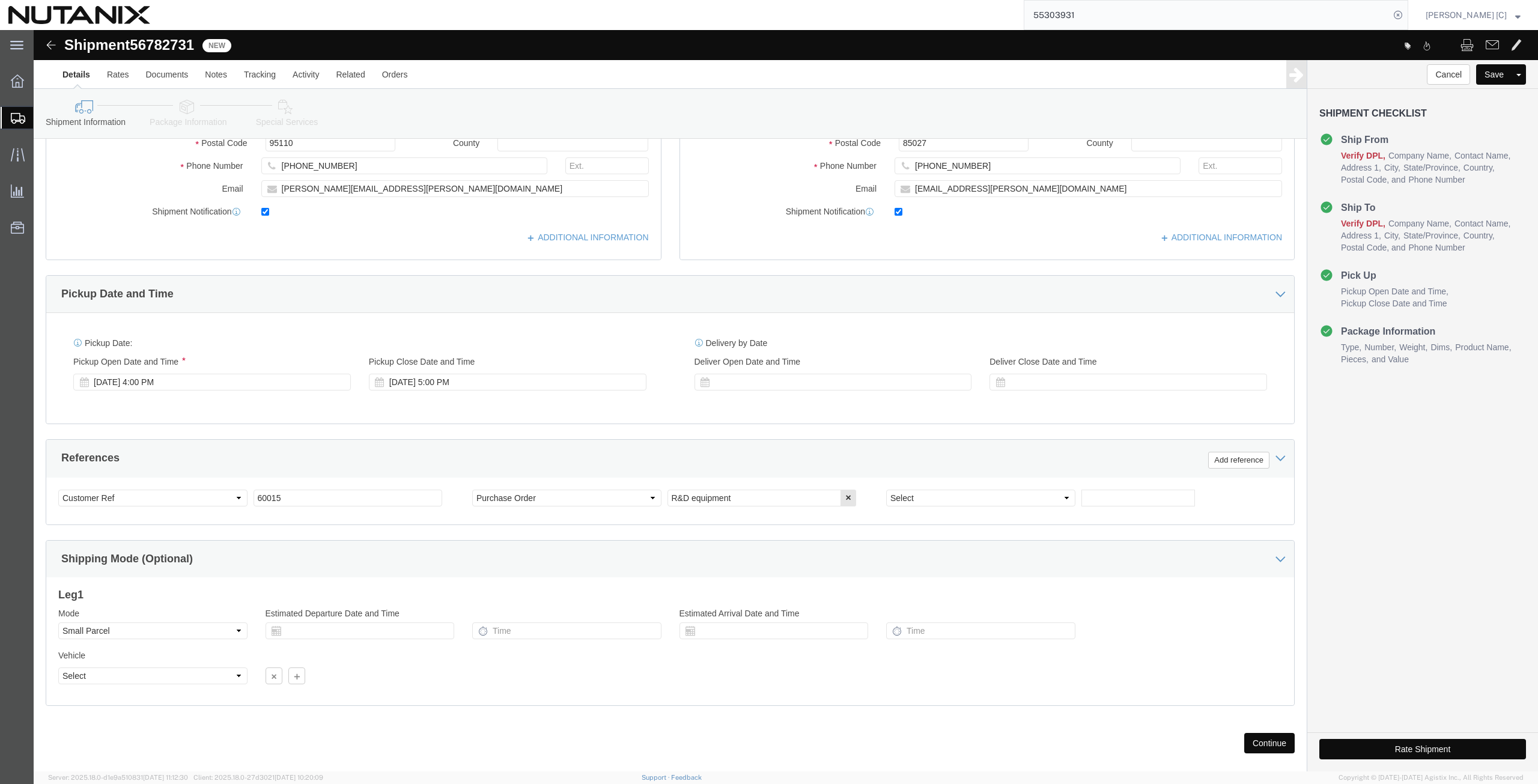
scroll to position [290, 0]
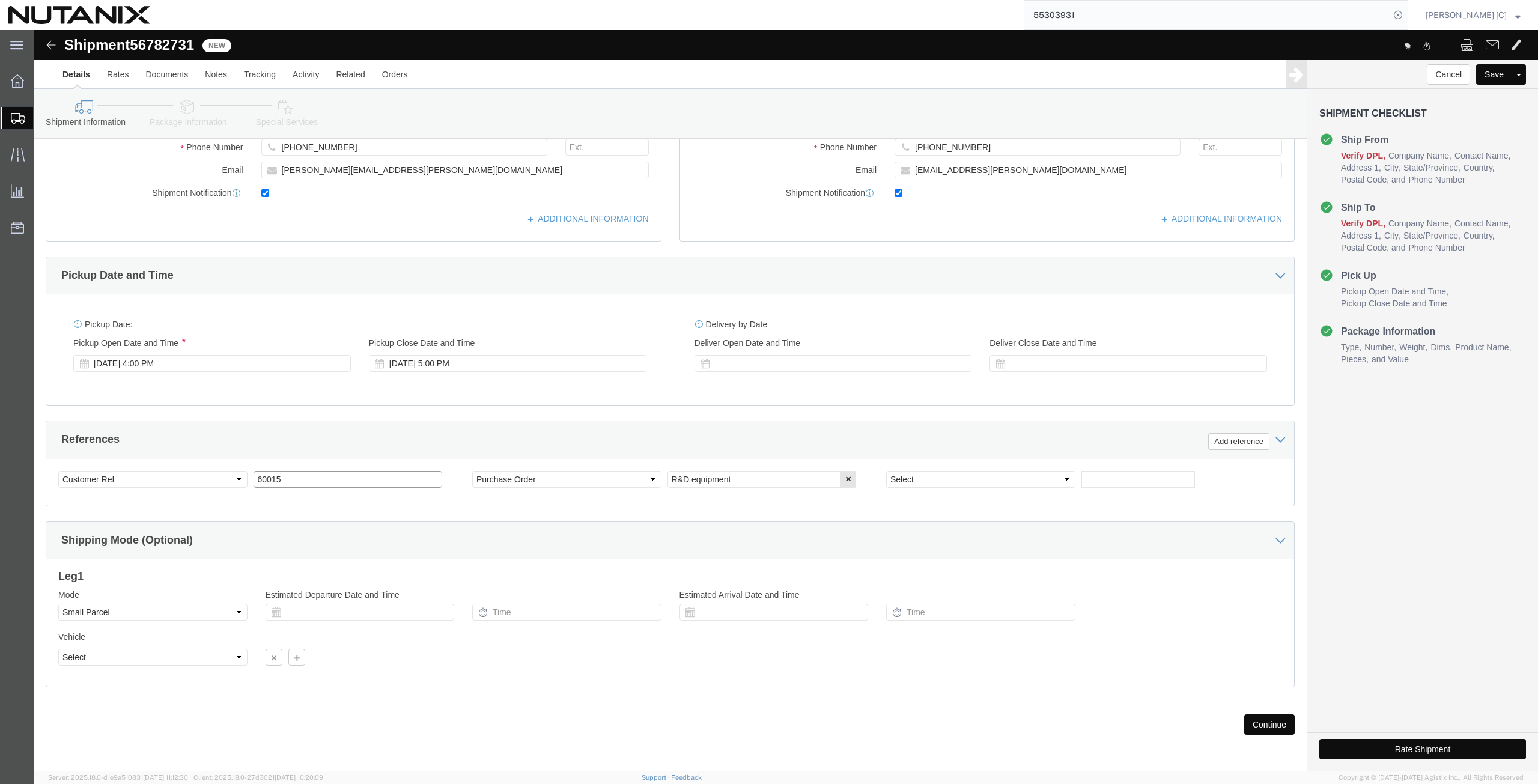
drag, startPoint x: 274, startPoint y: 453, endPoint x: -19, endPoint y: 458, distance: 293.0
click html "Shipment 56782731 New Details Rates Documents Notes Tracking Activity Related O…"
type input "60010"
click button "Continue"
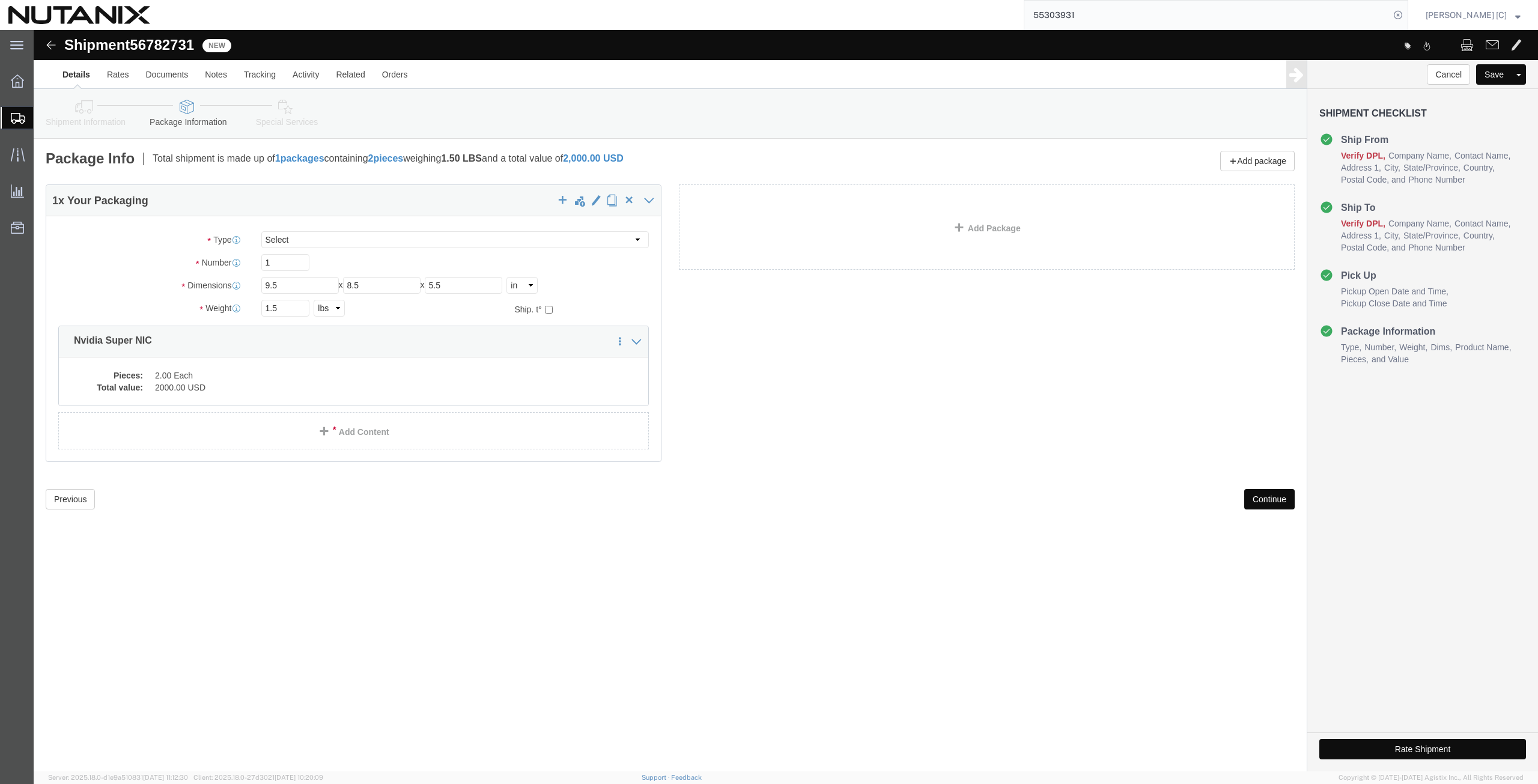
scroll to position [0, 0]
drag, startPoint x: 1228, startPoint y: 473, endPoint x: 1223, endPoint y: 482, distance: 10.3
click button "Continue"
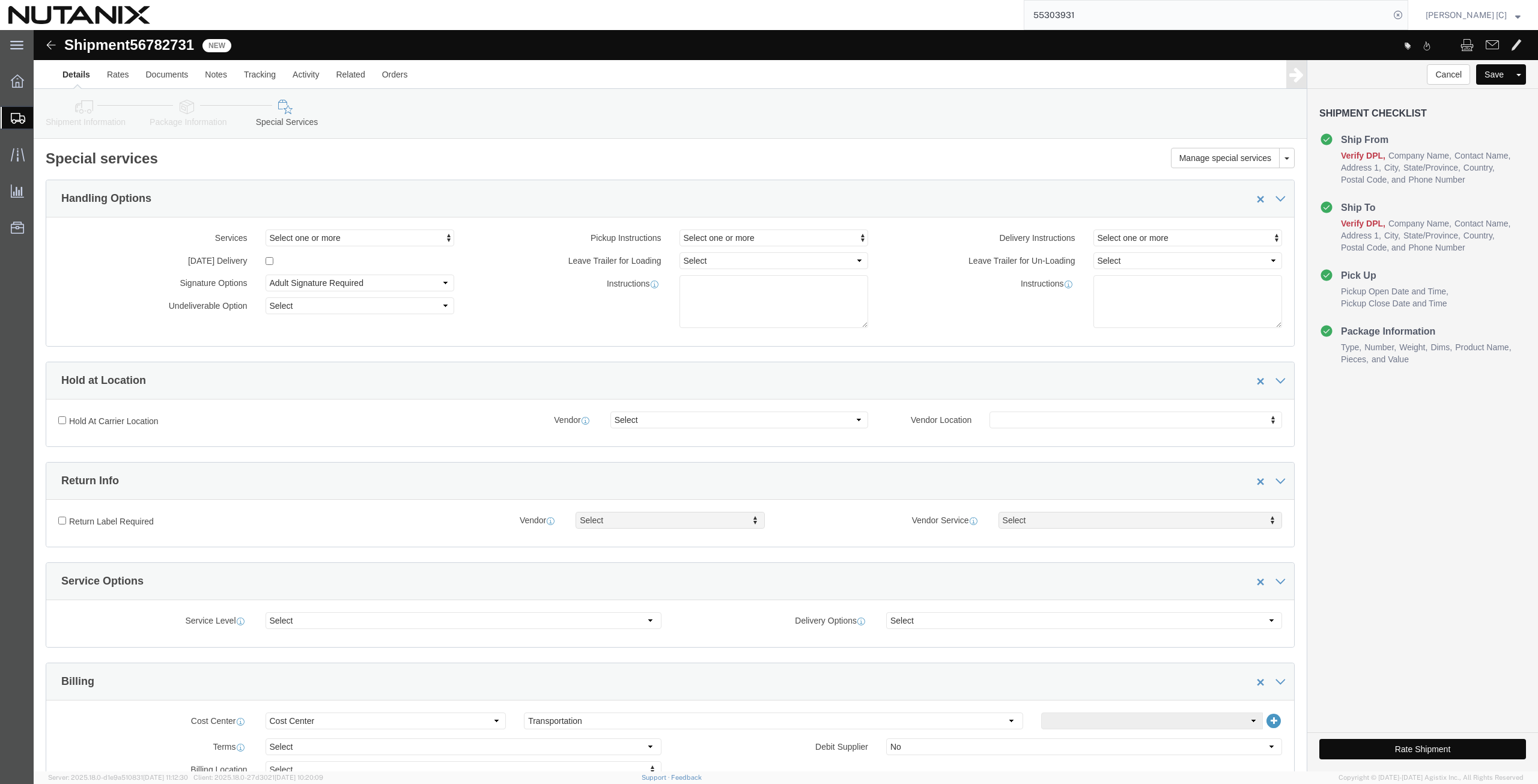
click button "Rate Shipment"
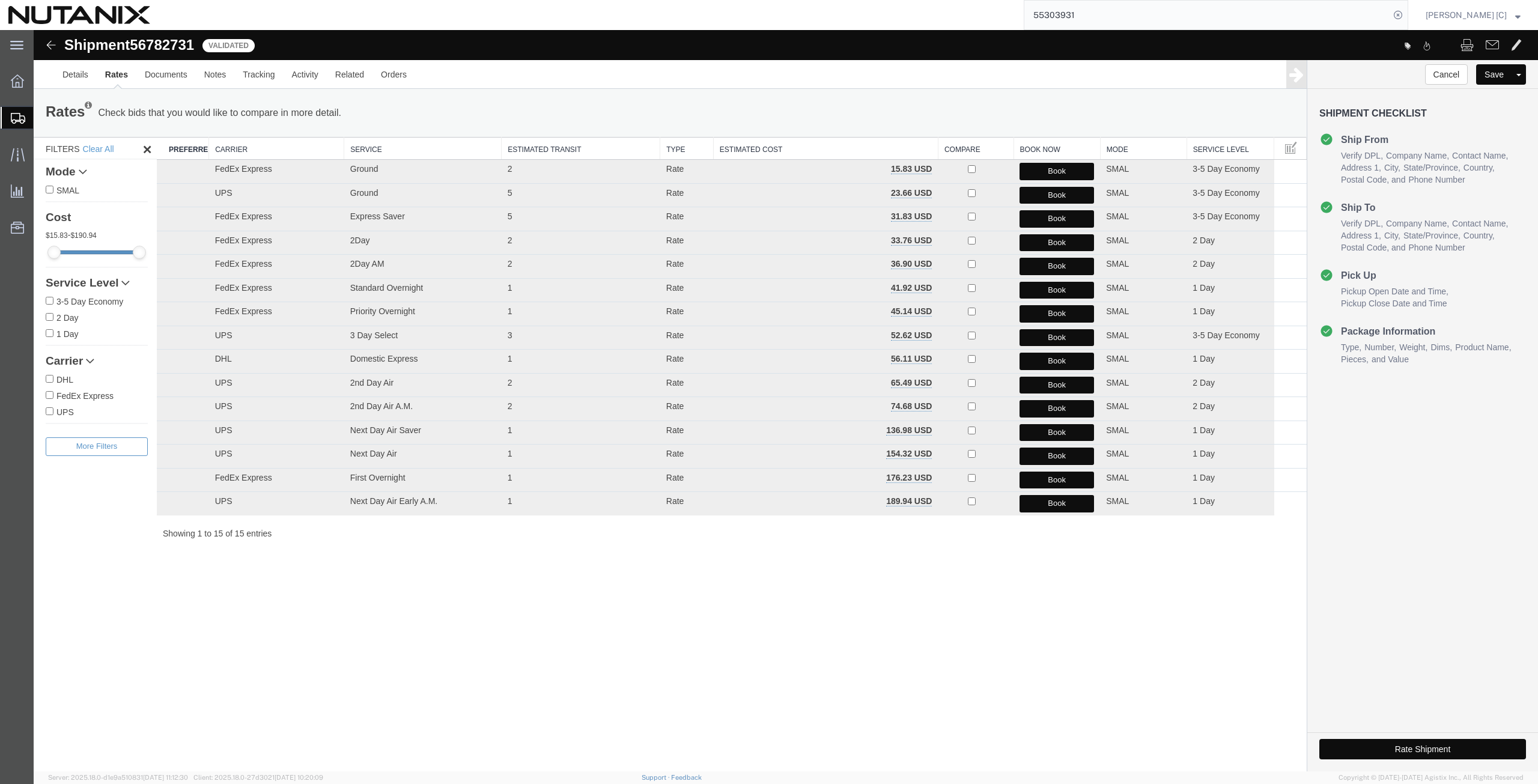
click at [1050, 309] on button "Book" at bounding box center [1057, 314] width 74 height 17
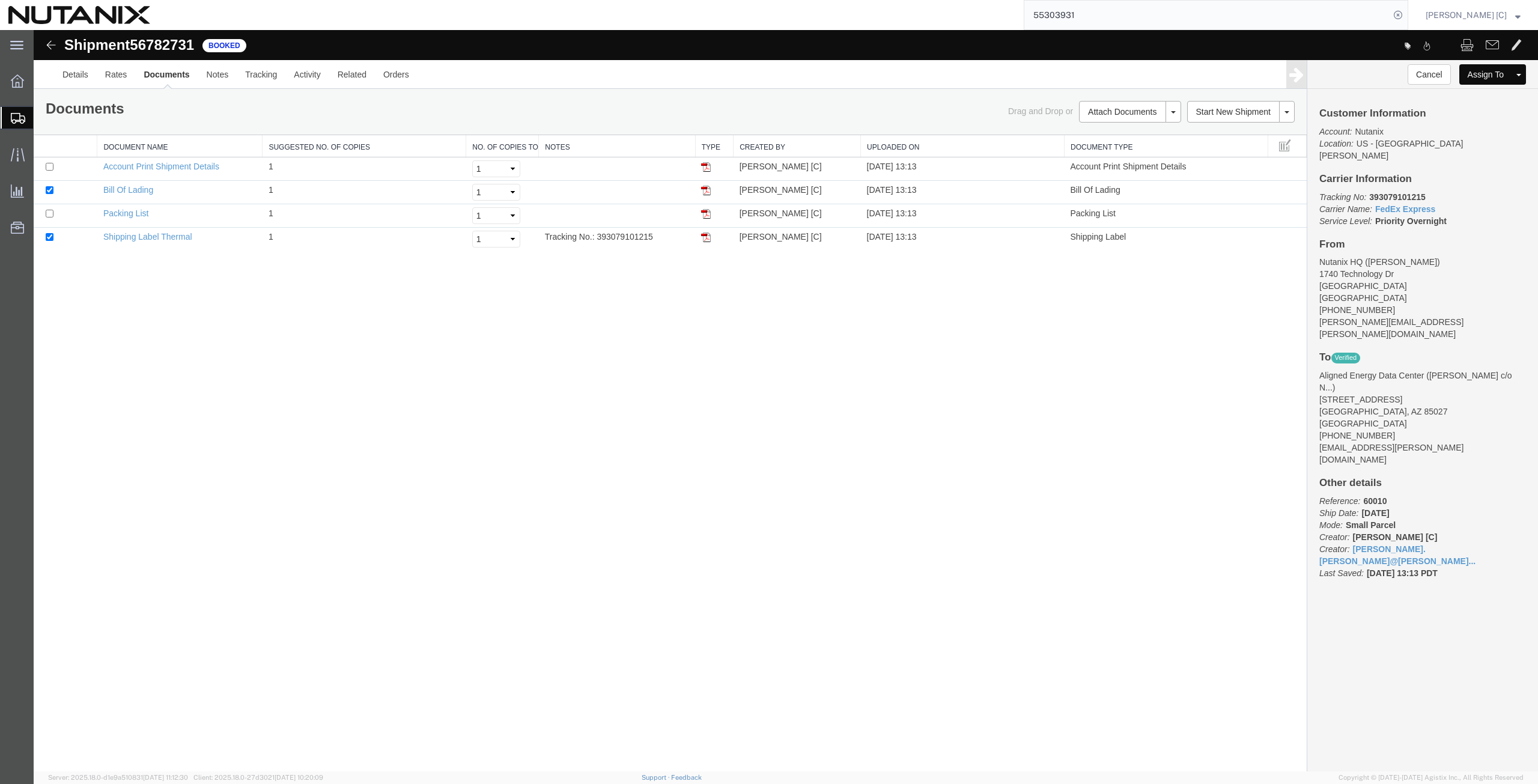
drag, startPoint x: 706, startPoint y: 238, endPoint x: 705, endPoint y: 250, distance: 12.0
click at [706, 238] on img at bounding box center [706, 238] width 10 height 10
drag, startPoint x: 1093, startPoint y: 10, endPoint x: 1004, endPoint y: 25, distance: 90.3
click at [1004, 25] on div "55303931" at bounding box center [783, 14] width 1250 height 30
paste input "6778949"
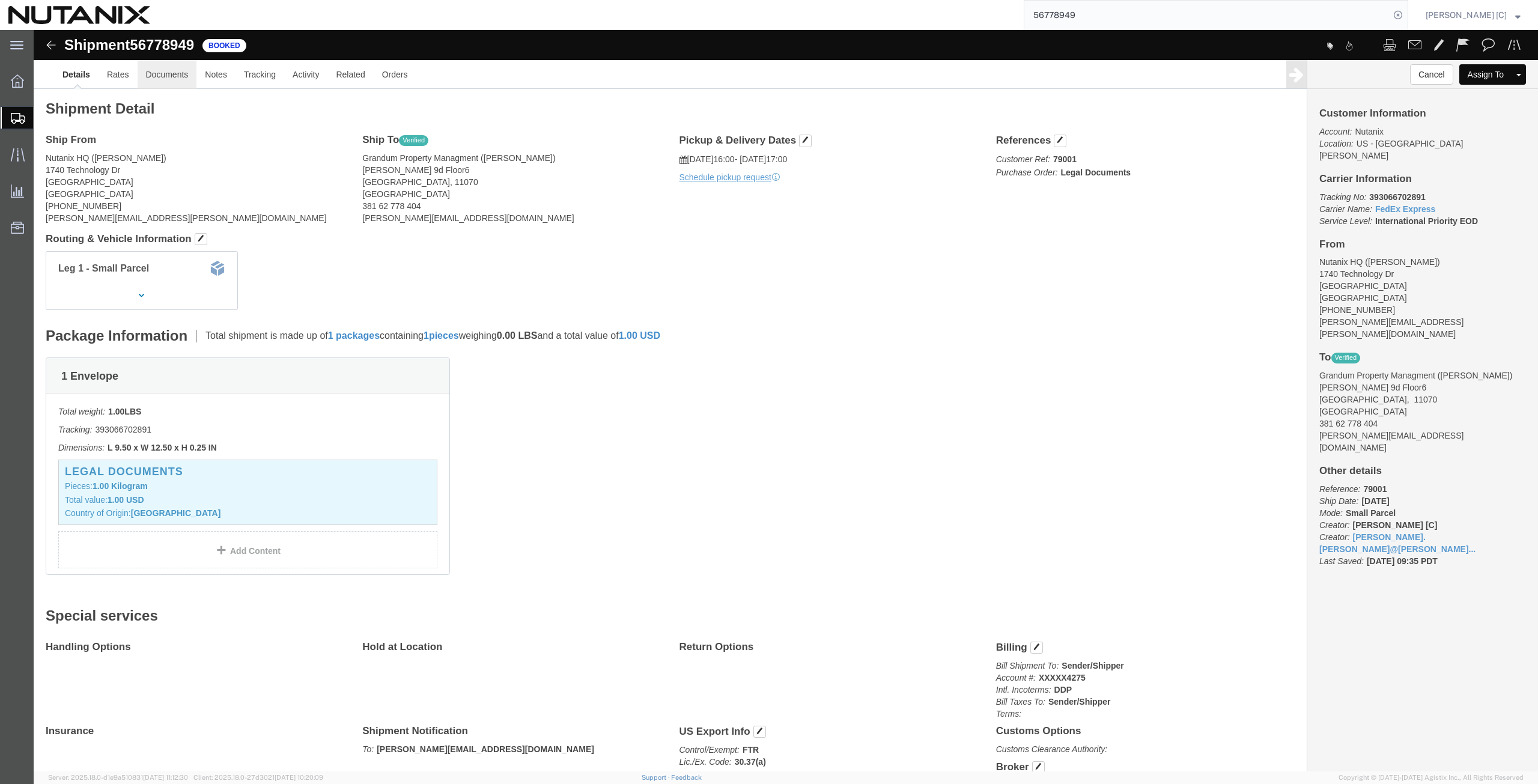
click link "Documents"
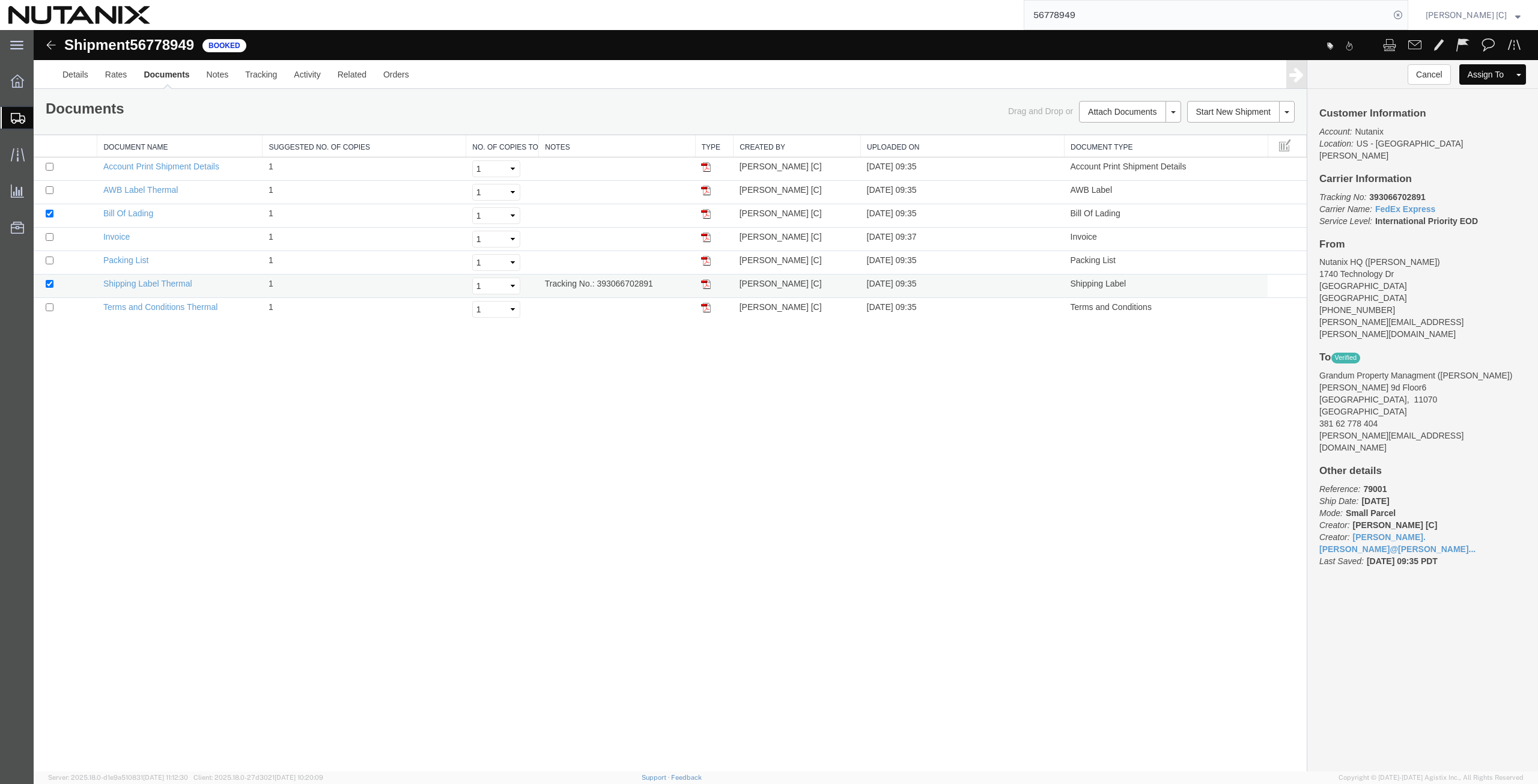
click at [706, 286] on img at bounding box center [706, 284] width 10 height 10
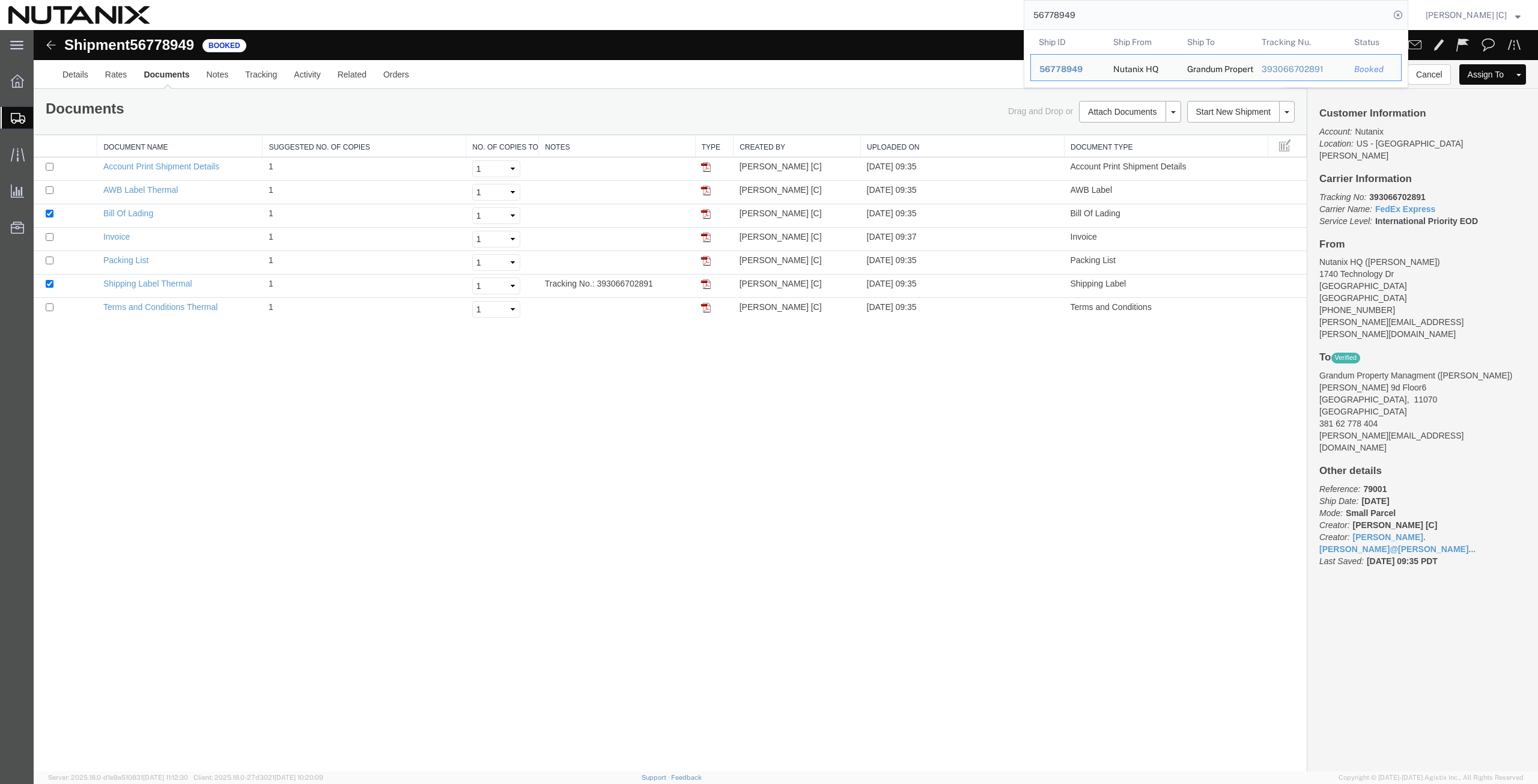
drag, startPoint x: 1136, startPoint y: 47, endPoint x: 752, endPoint y: 43, distance: 384.0
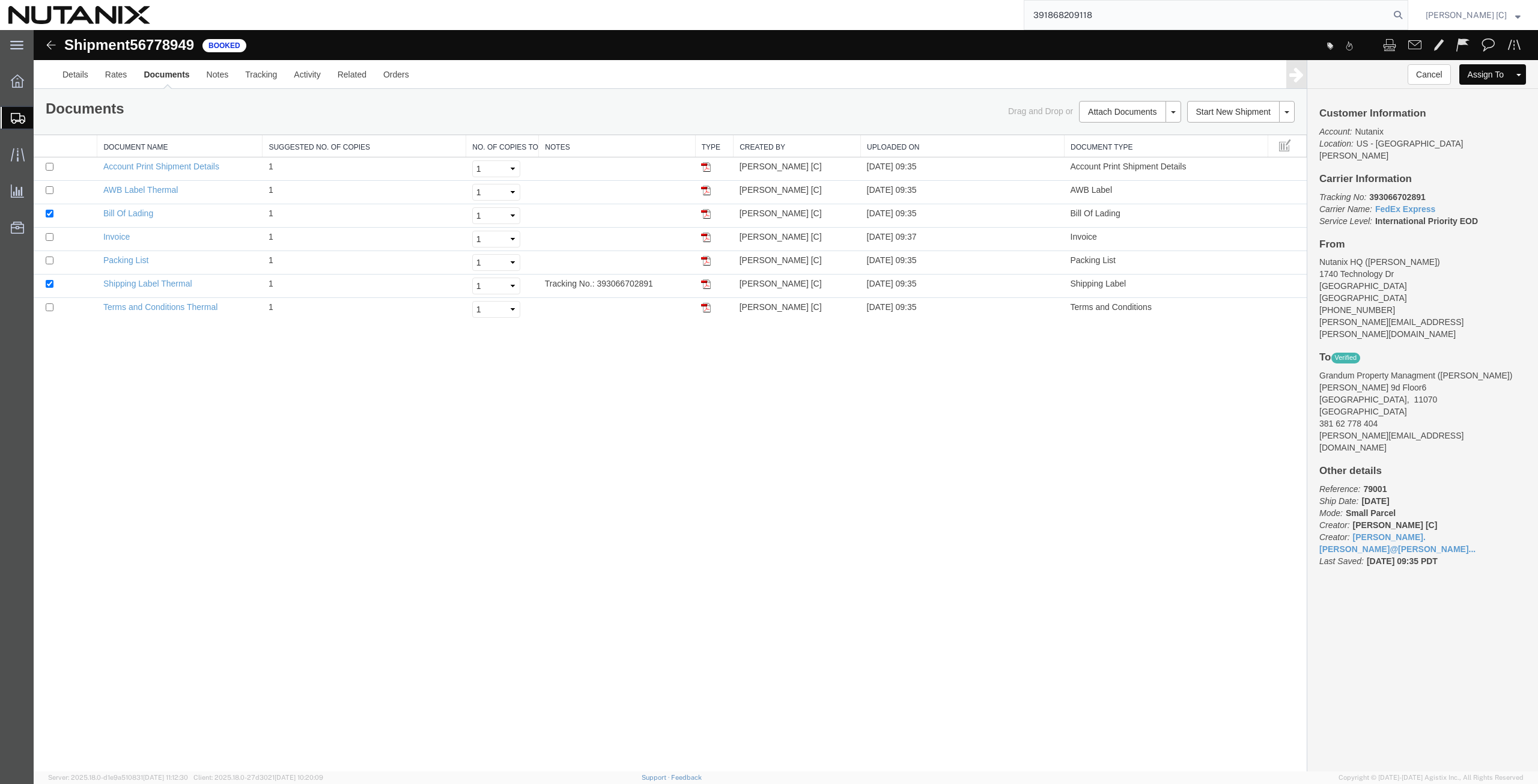
type input "391868209118"
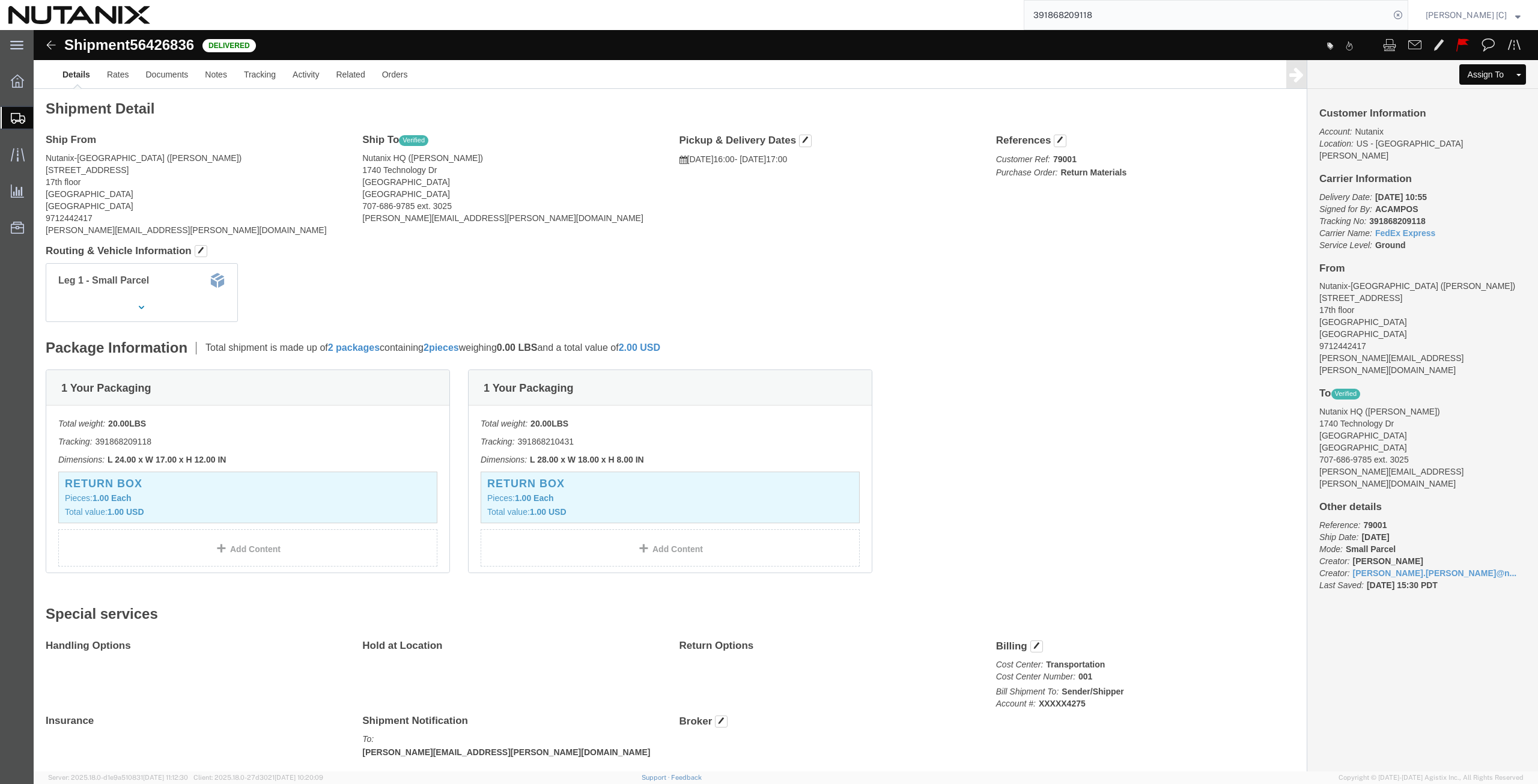
click p "Tracking: 391868210431"
